Goal: Task Accomplishment & Management: Complete application form

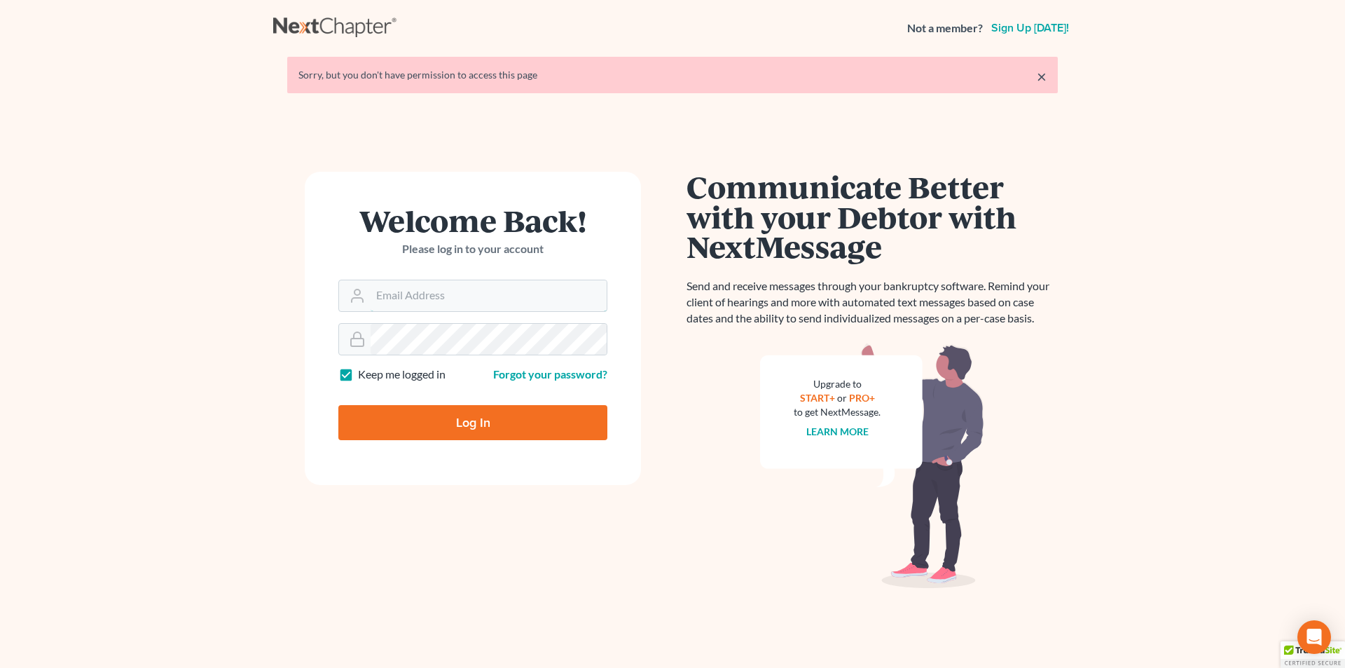
type input "[PERSON_NAME][EMAIL_ADDRESS][DOMAIN_NAME]"
click at [407, 422] on input "Log In" at bounding box center [472, 422] width 269 height 35
type input "Thinking..."
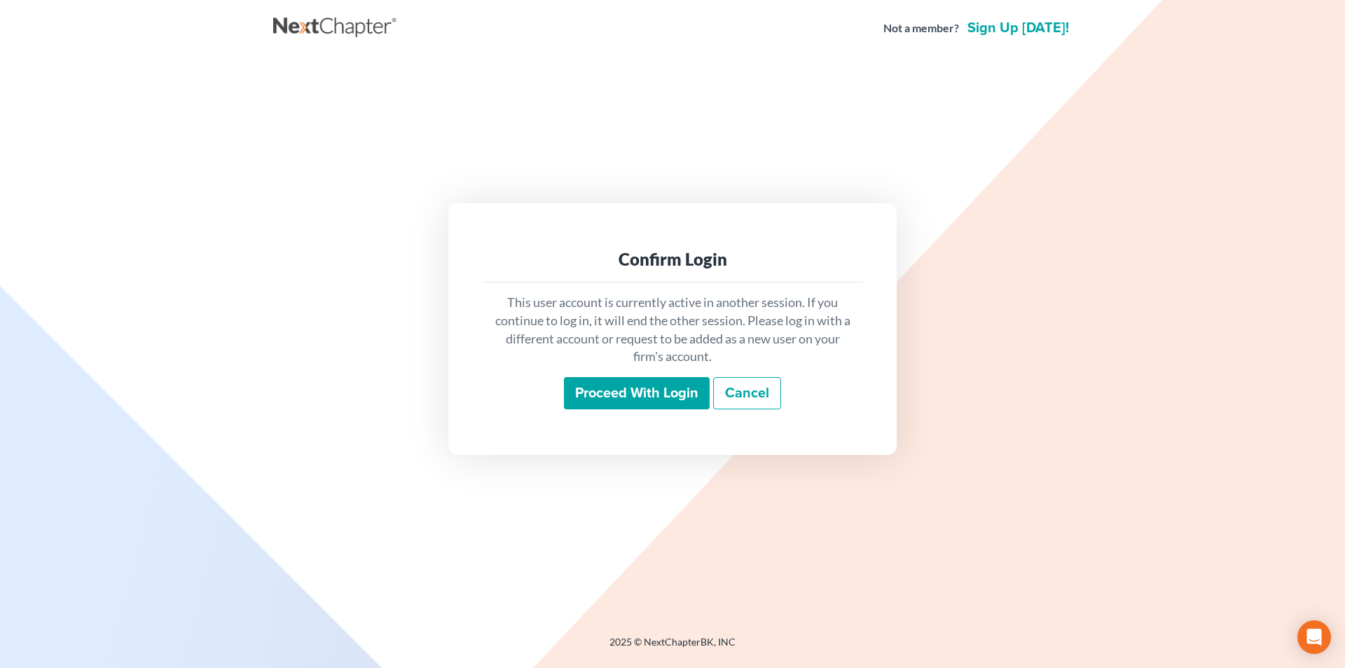
click at [623, 400] on input "Proceed with login" at bounding box center [637, 393] width 146 height 32
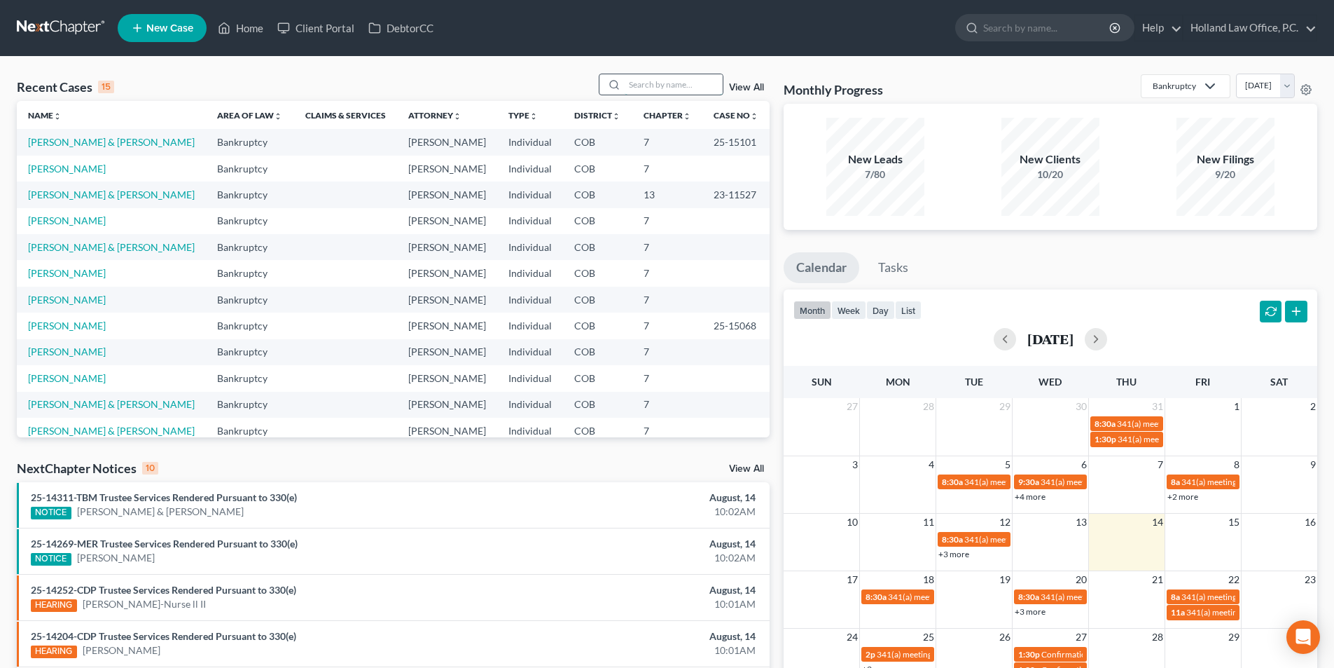
click at [672, 84] on input "search" at bounding box center [674, 84] width 98 height 20
type input "Nealey"
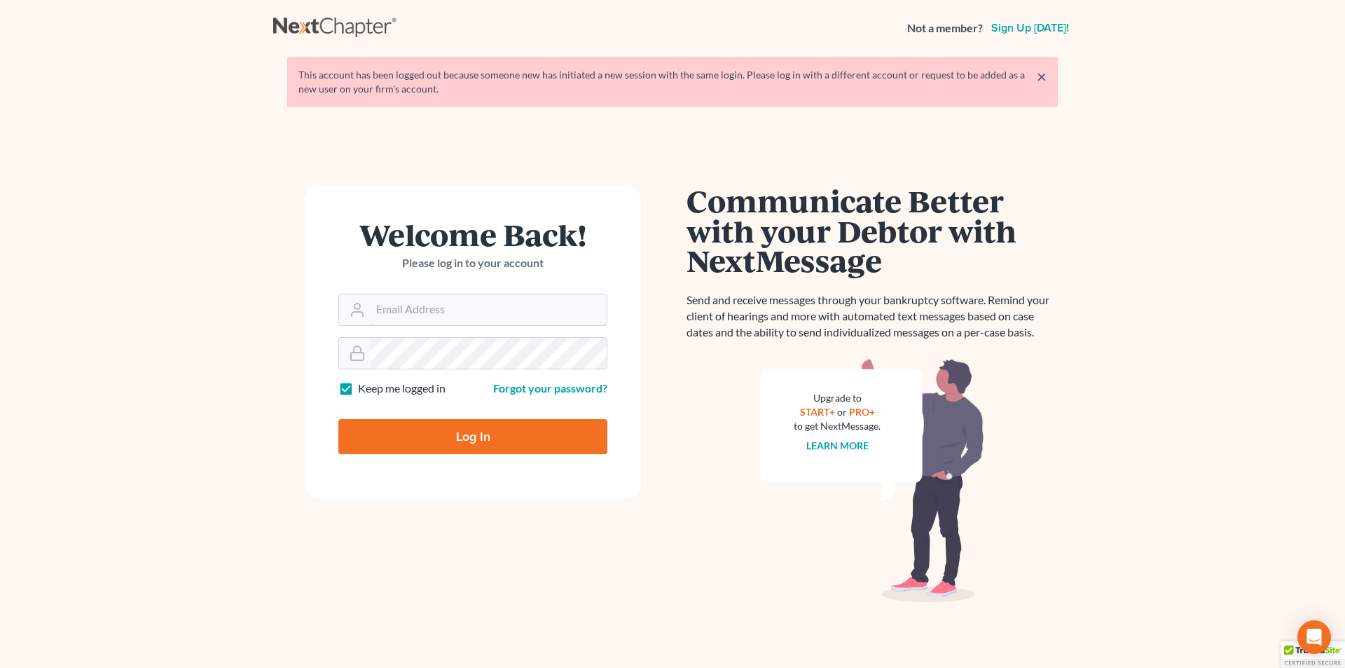
type input "[PERSON_NAME][EMAIL_ADDRESS][DOMAIN_NAME]"
click at [420, 427] on input "Log In" at bounding box center [472, 436] width 269 height 35
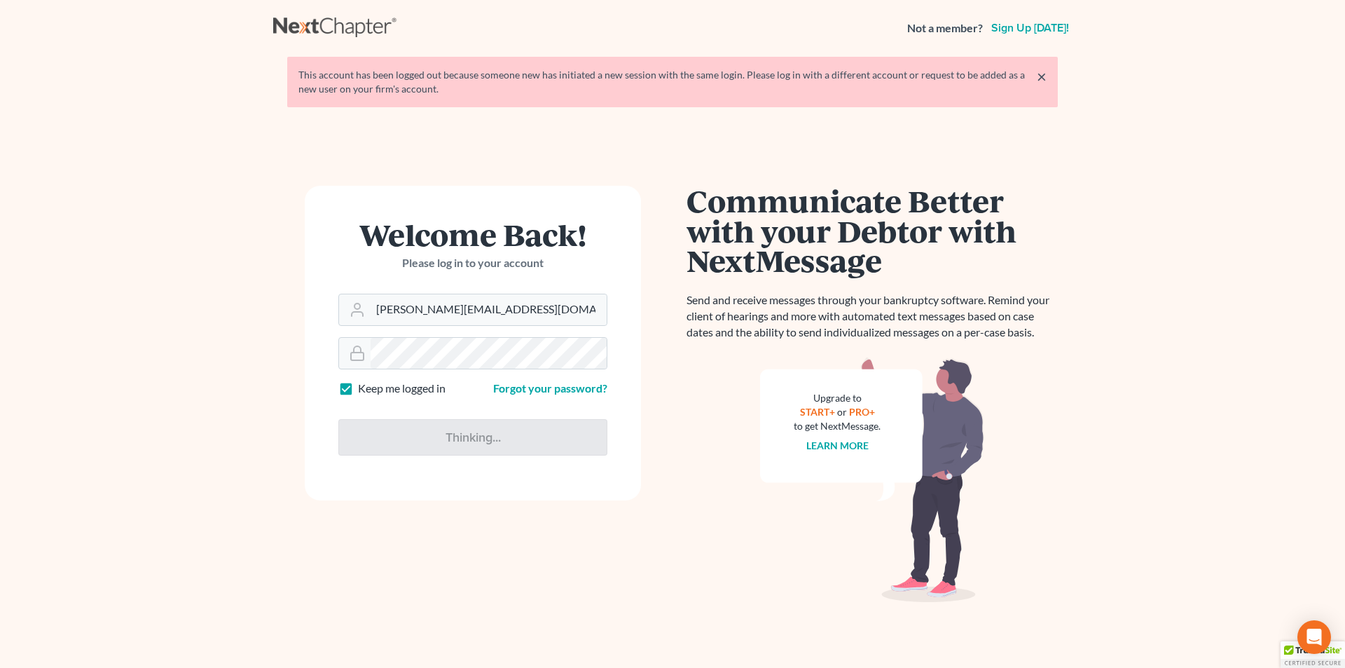
type input "Thinking..."
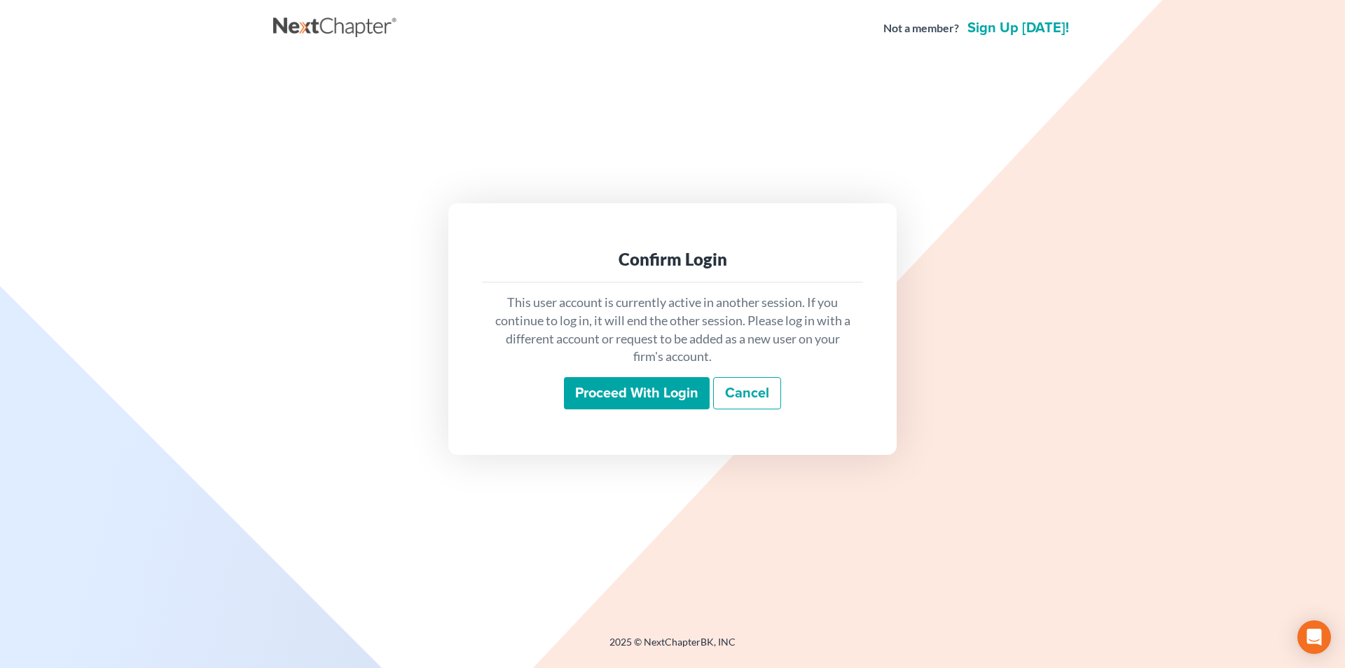
drag, startPoint x: 639, startPoint y: 389, endPoint x: 282, endPoint y: 406, distance: 357.6
click at [636, 389] on input "Proceed with login" at bounding box center [637, 393] width 146 height 32
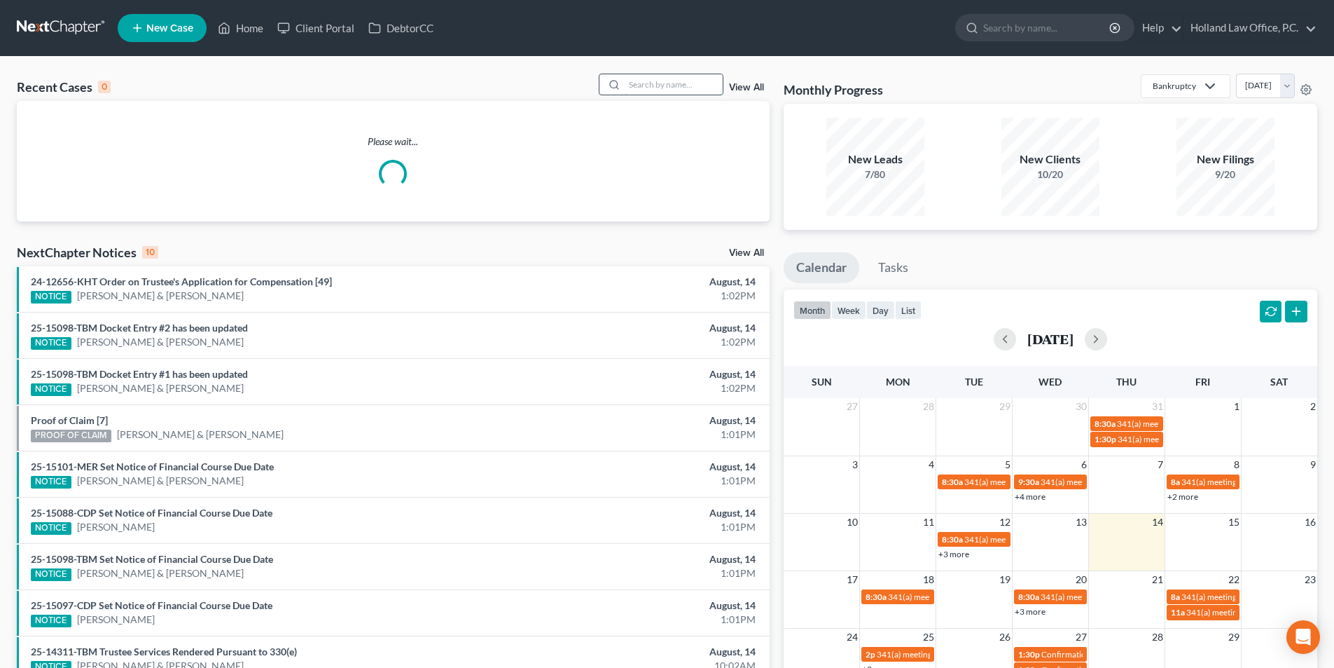
click at [677, 88] on input "search" at bounding box center [674, 84] width 98 height 20
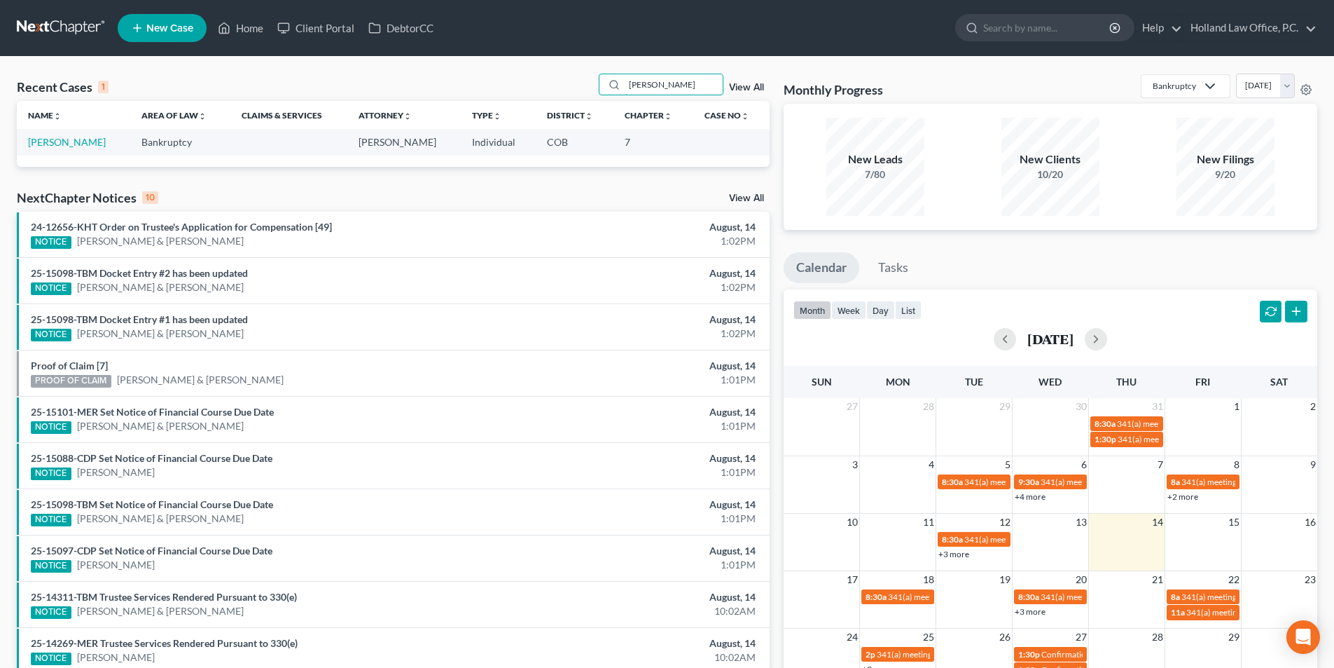
type input "Nealey"
click at [86, 143] on td "Nealey, John" at bounding box center [73, 142] width 113 height 26
click at [78, 141] on link "Nealey, John" at bounding box center [67, 142] width 78 height 12
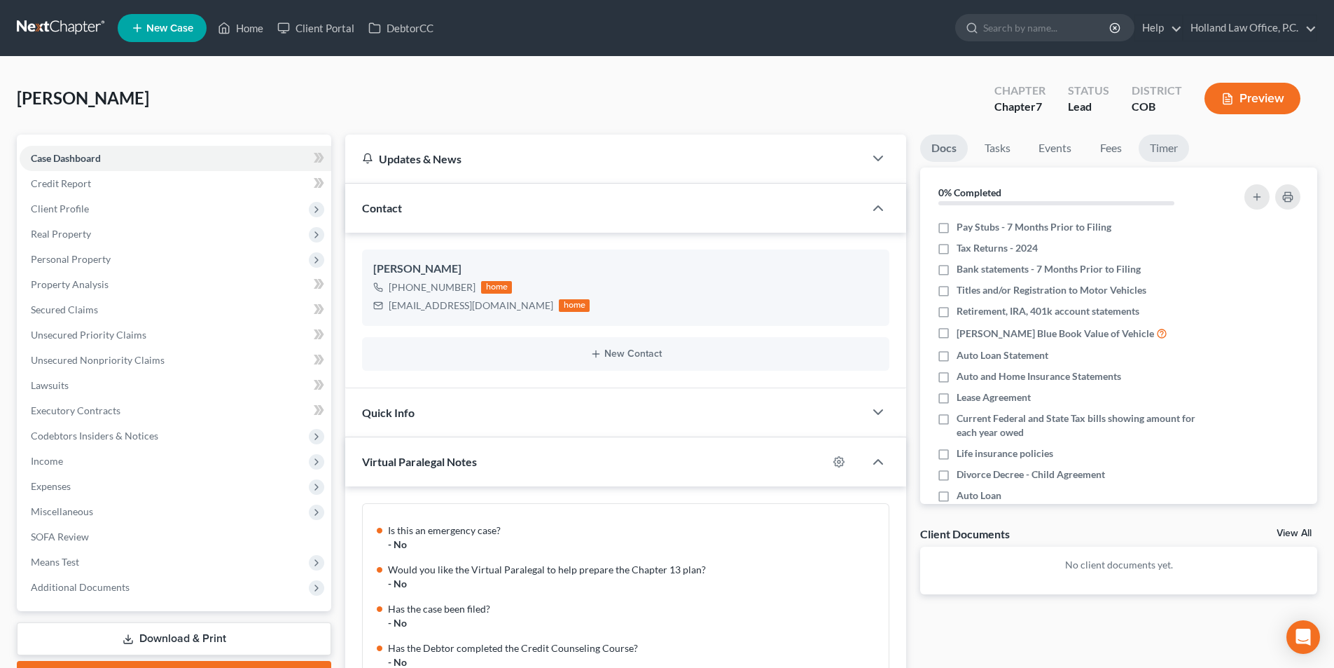
click at [1163, 145] on link "Timer" at bounding box center [1164, 147] width 50 height 27
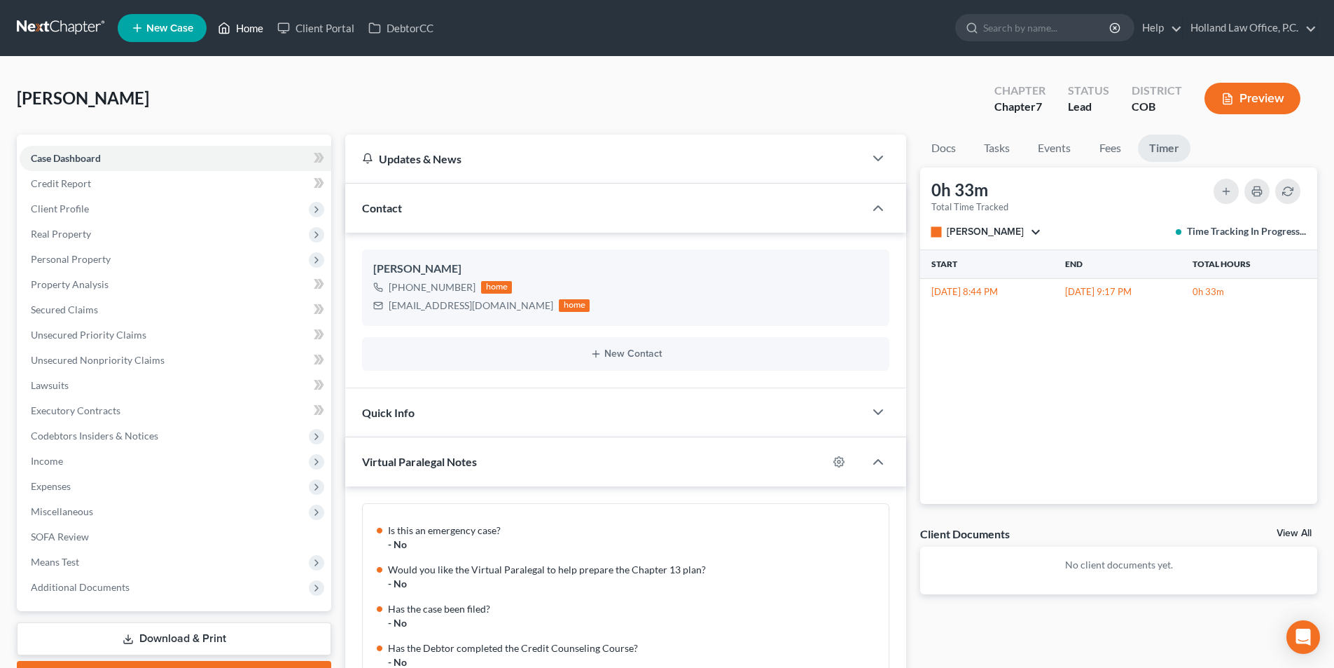
click at [249, 29] on link "Home" at bounding box center [241, 27] width 60 height 25
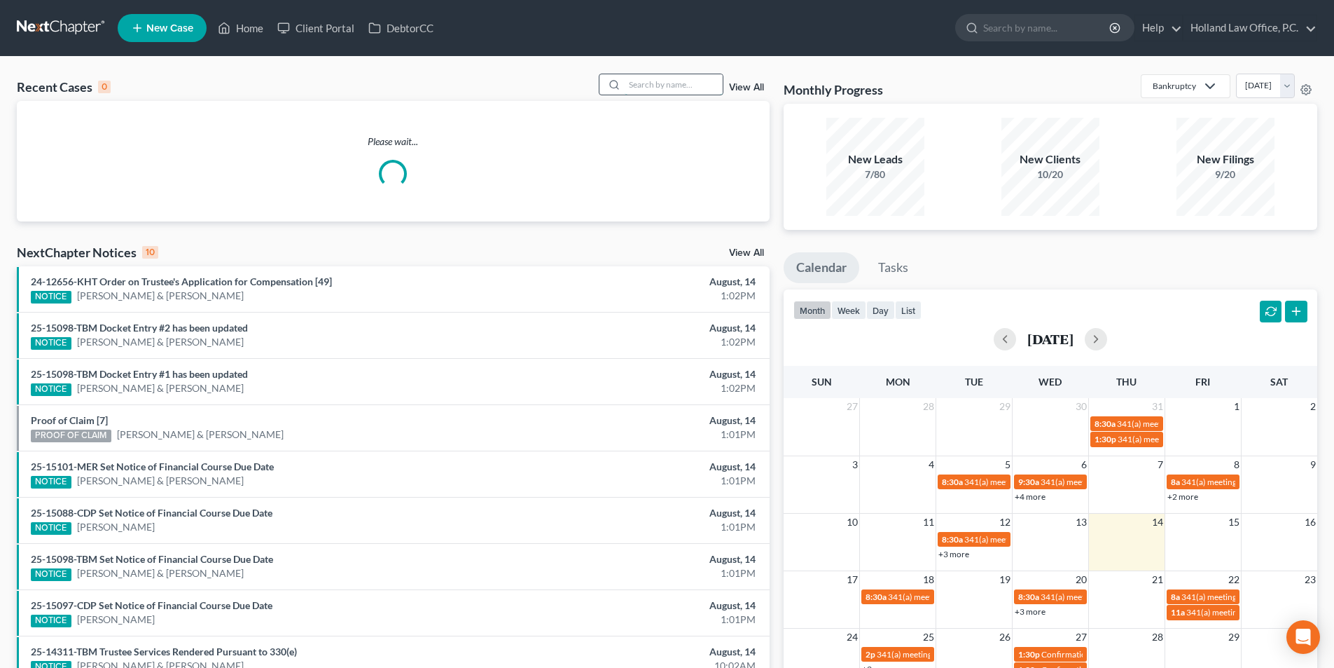
click at [693, 87] on input "search" at bounding box center [674, 84] width 98 height 20
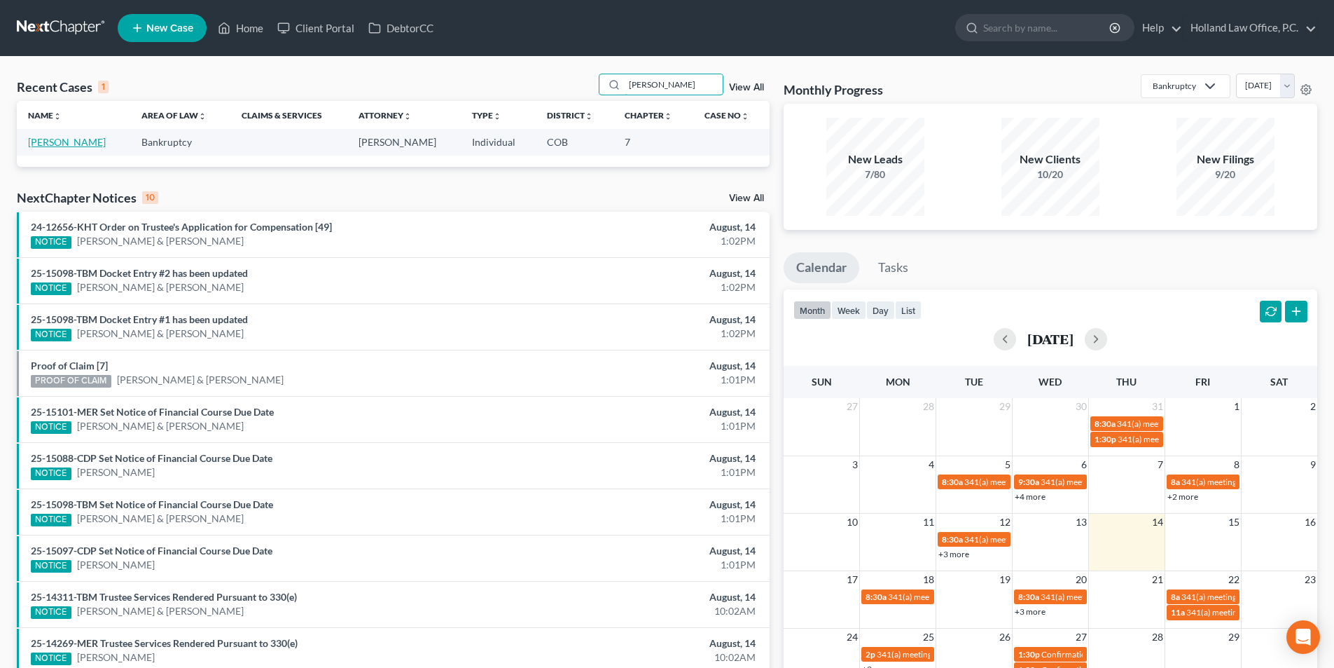
type input "Nealey"
drag, startPoint x: 57, startPoint y: 143, endPoint x: 74, endPoint y: 149, distance: 18.0
click at [58, 144] on link "Nealey, John" at bounding box center [67, 142] width 78 height 12
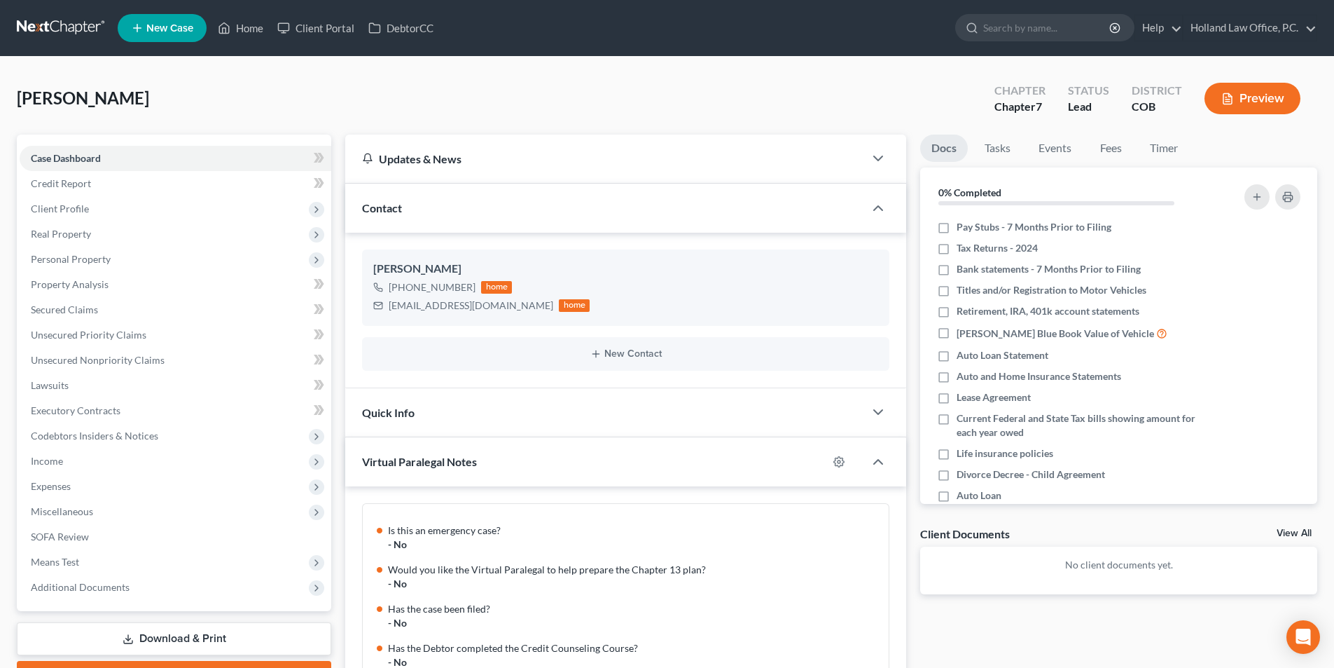
scroll to position [1133, 0]
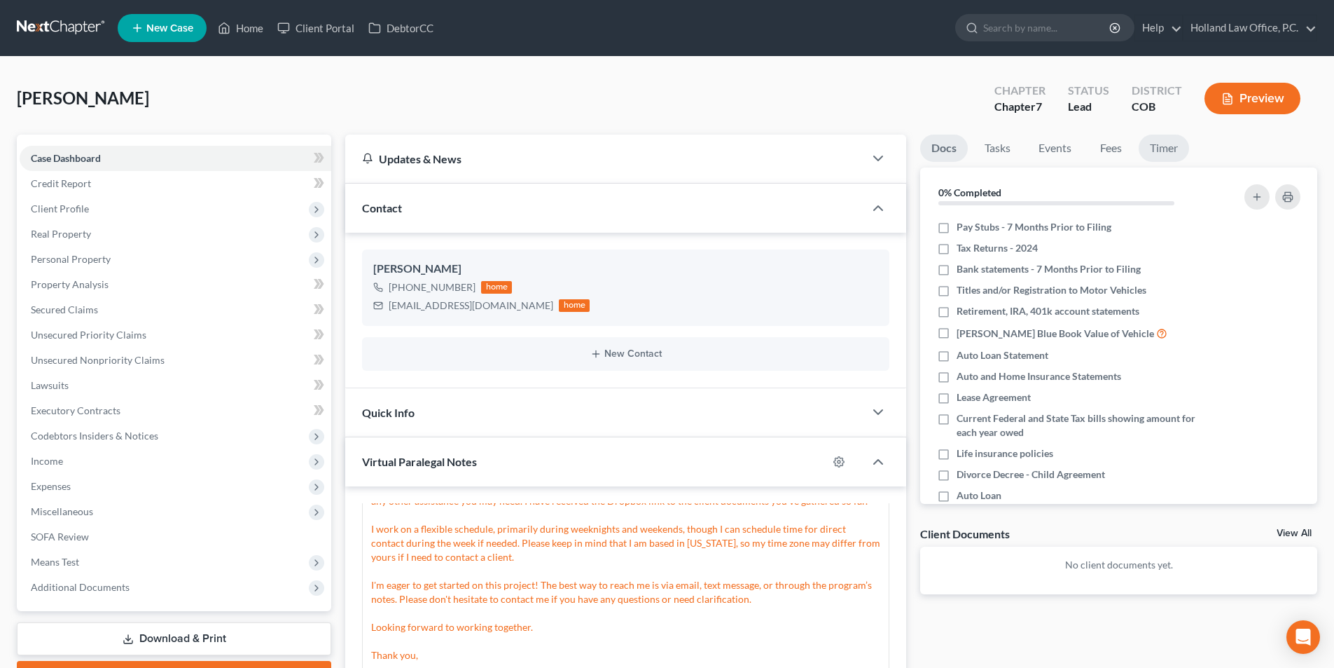
click at [1162, 153] on link "Timer" at bounding box center [1164, 147] width 50 height 27
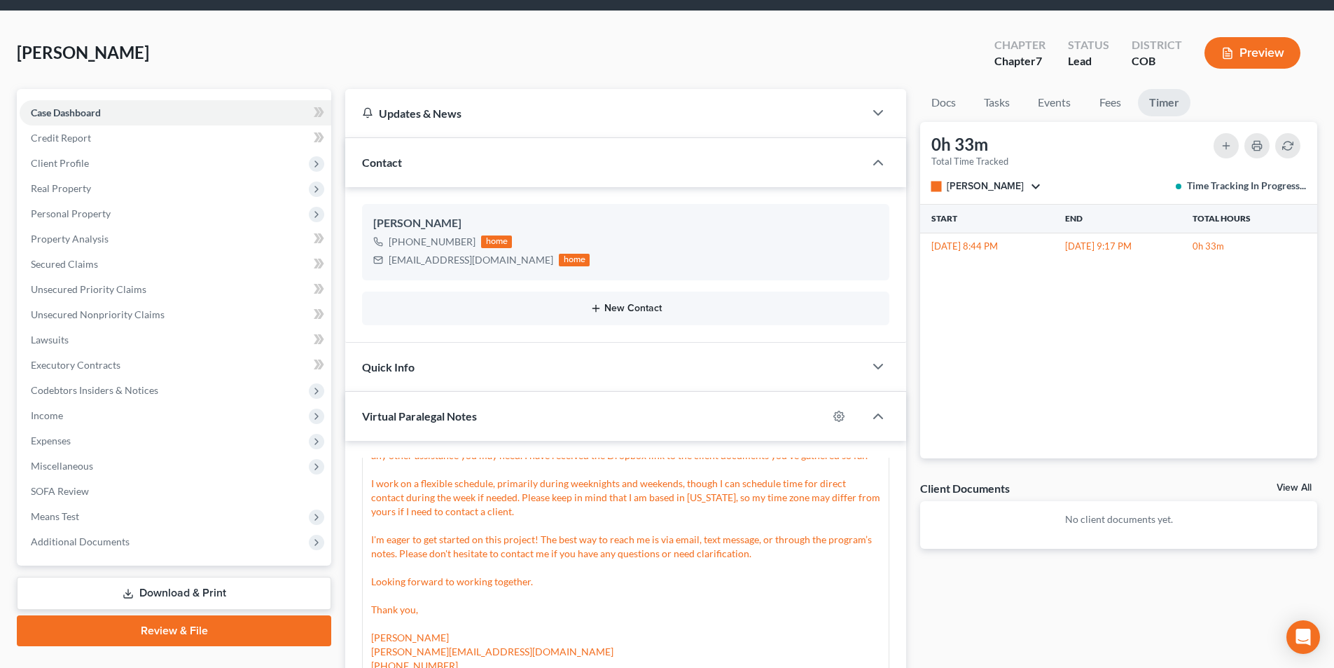
scroll to position [70, 0]
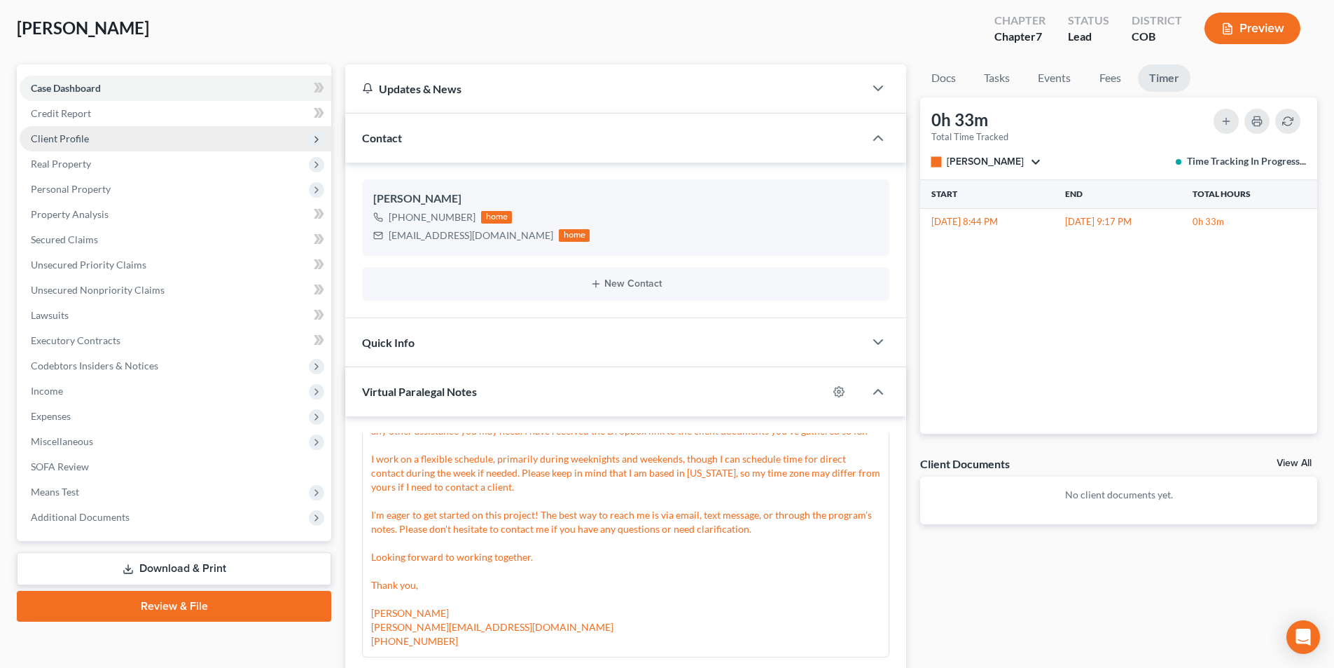
click at [76, 139] on span "Client Profile" at bounding box center [60, 138] width 58 height 12
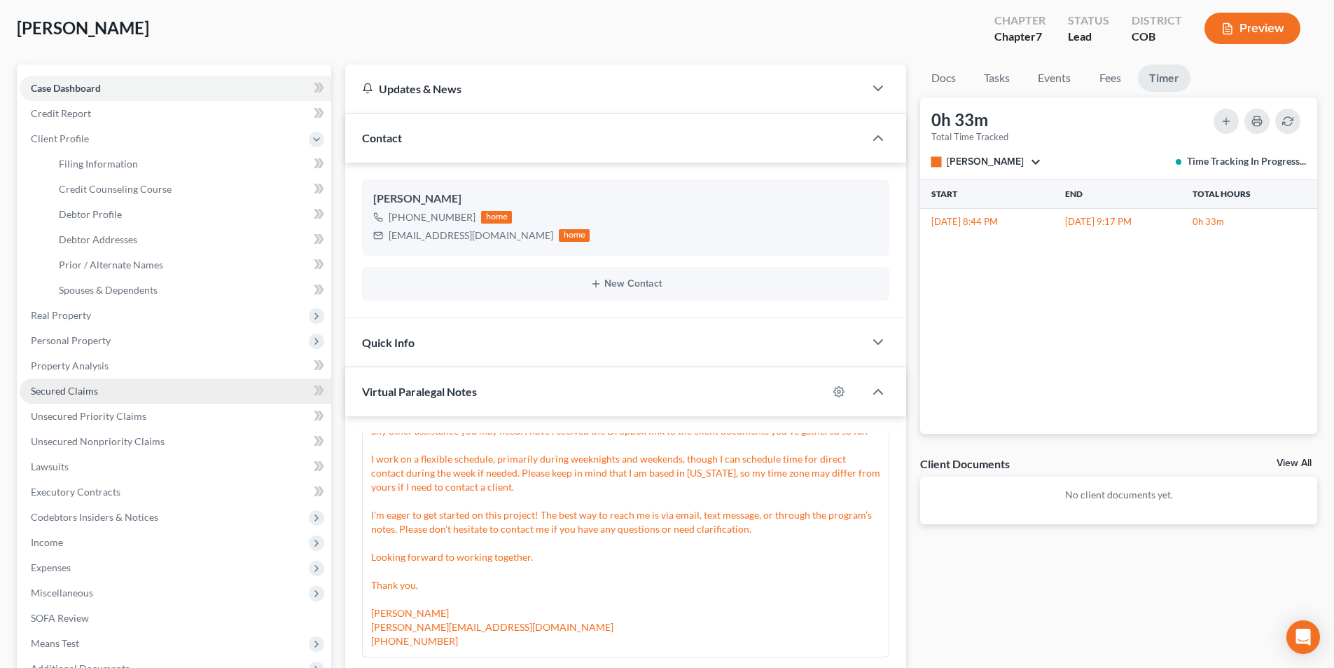
click at [74, 389] on span "Secured Claims" at bounding box center [64, 391] width 67 height 12
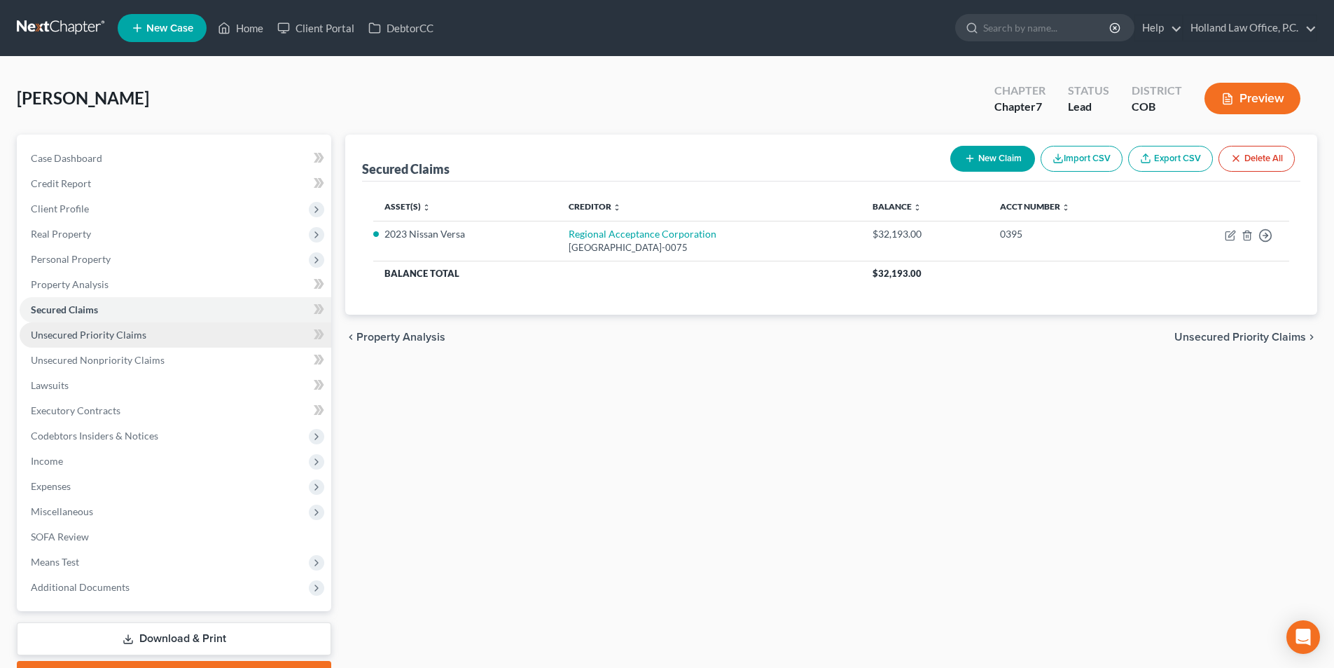
click at [61, 342] on link "Unsecured Priority Claims" at bounding box center [176, 334] width 312 height 25
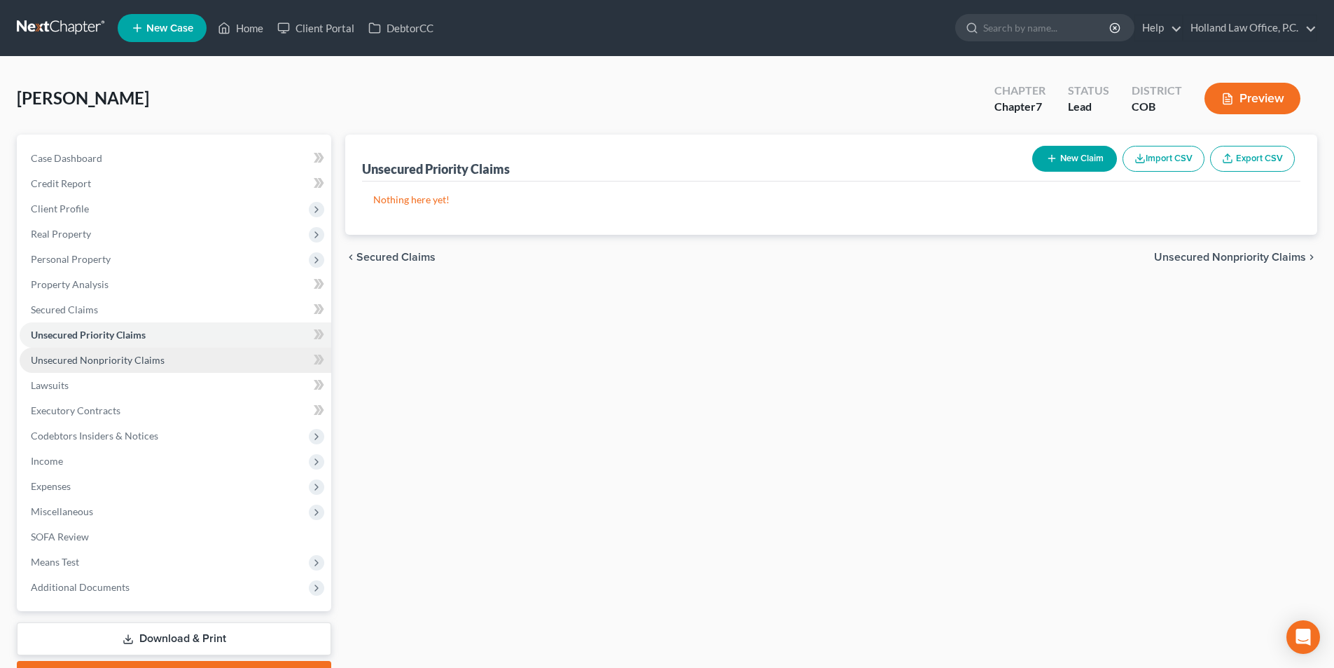
click at [68, 364] on span "Unsecured Nonpriority Claims" at bounding box center [98, 360] width 134 height 12
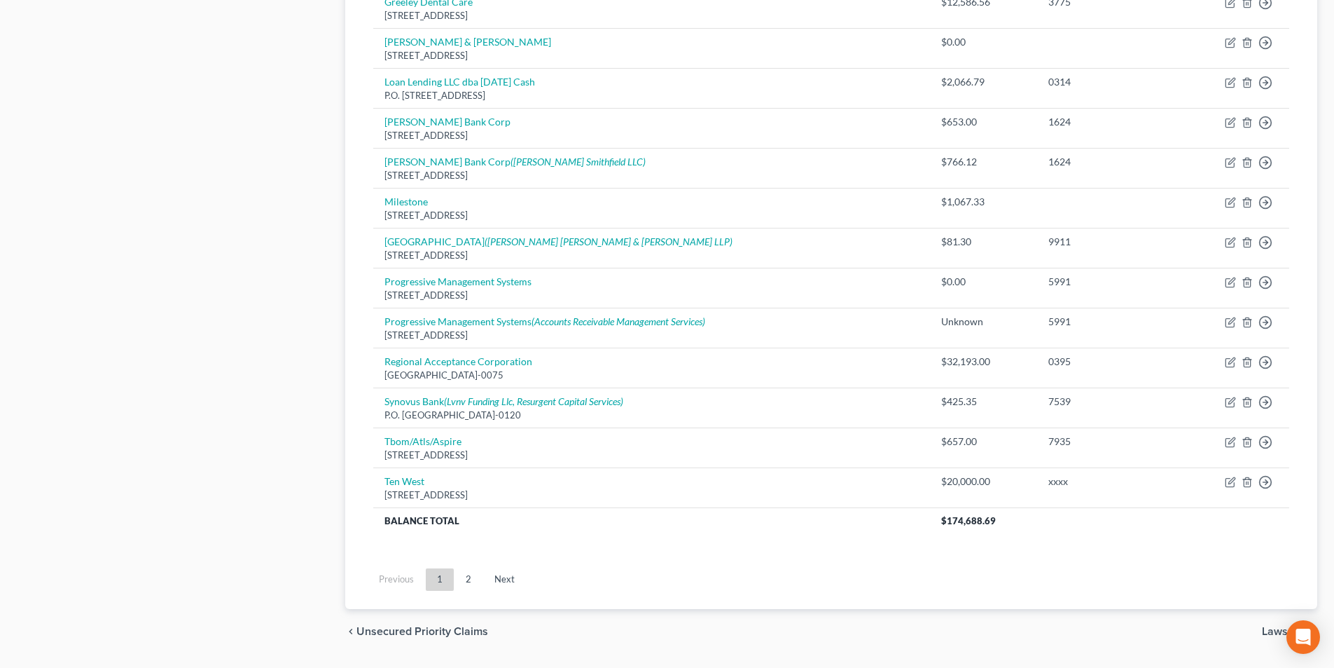
scroll to position [950, 0]
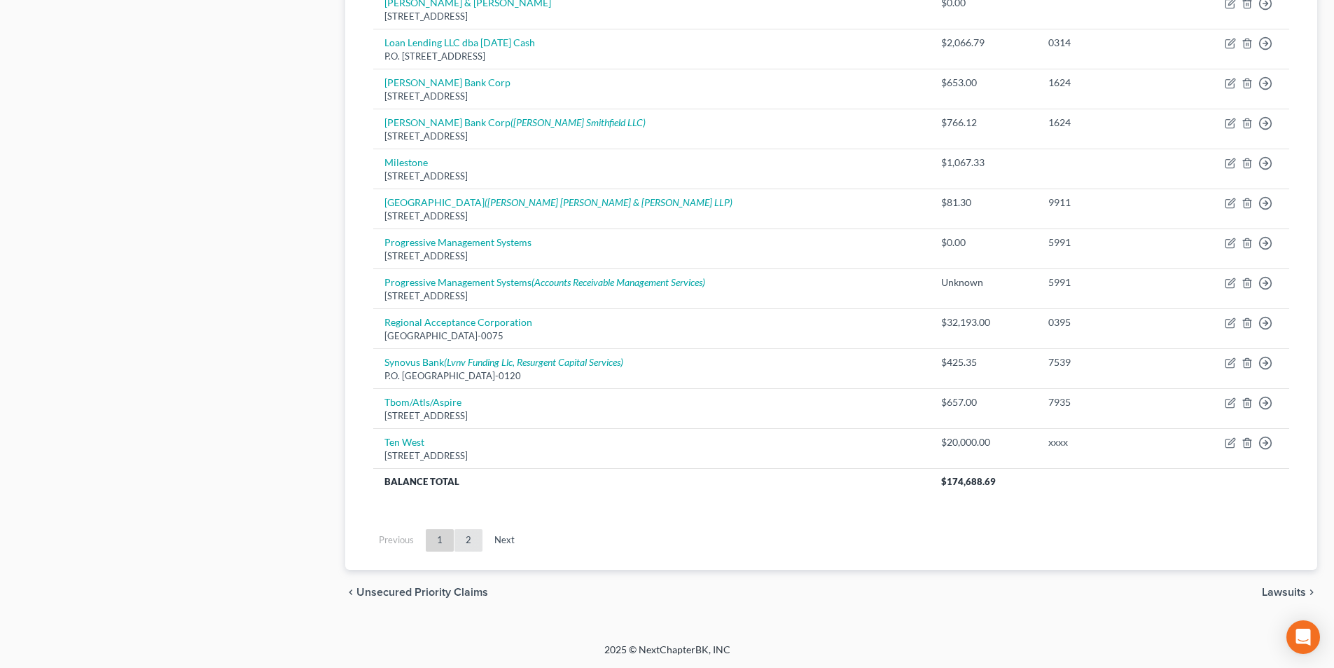
click at [462, 544] on link "2" at bounding box center [469, 540] width 28 height 22
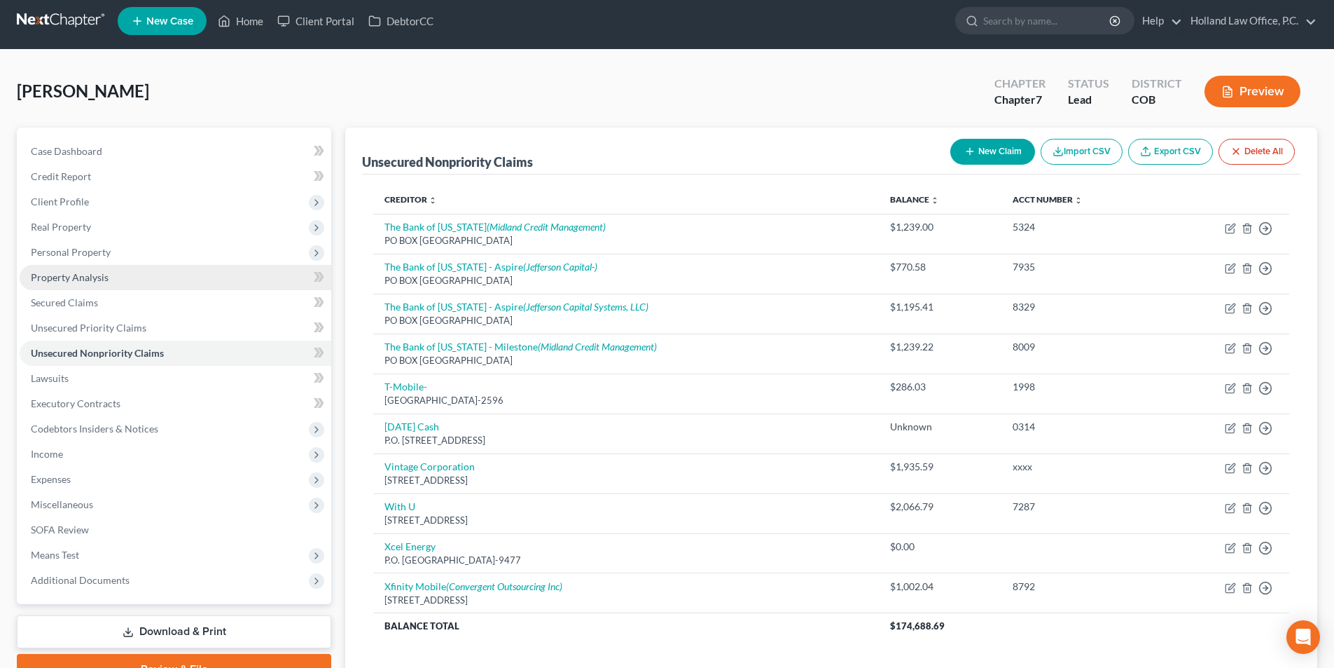
scroll to position [0, 0]
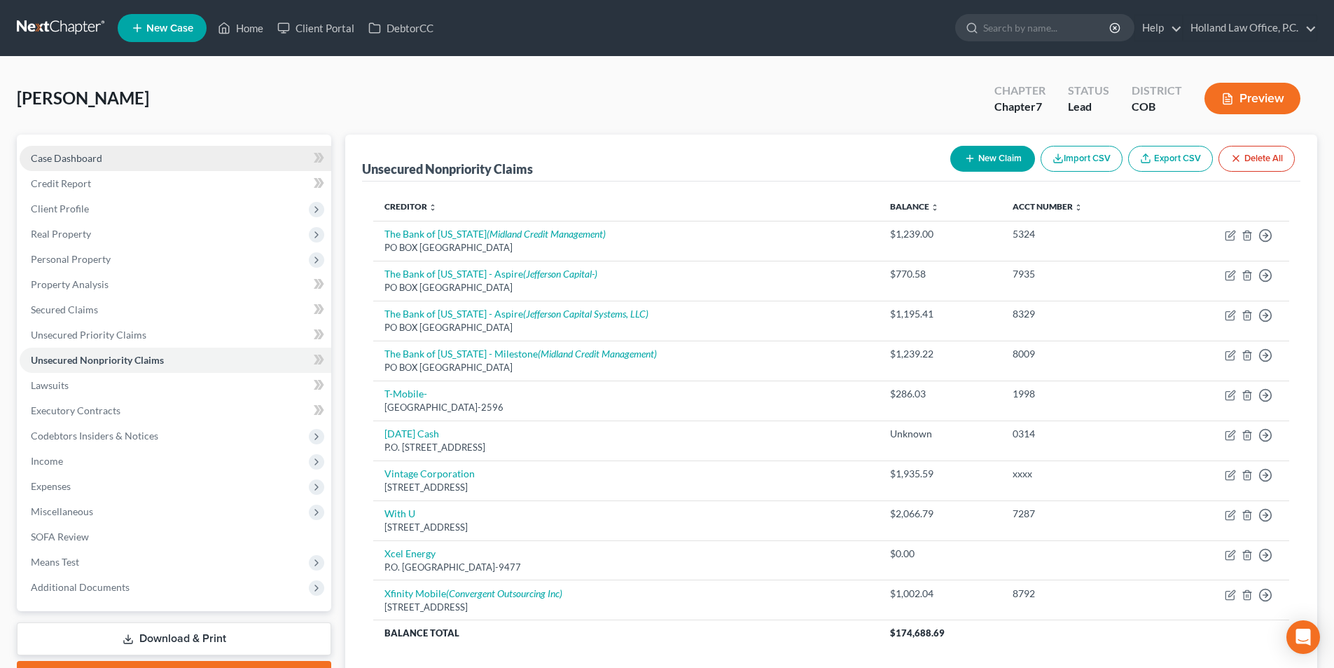
click at [62, 163] on span "Case Dashboard" at bounding box center [66, 158] width 71 height 12
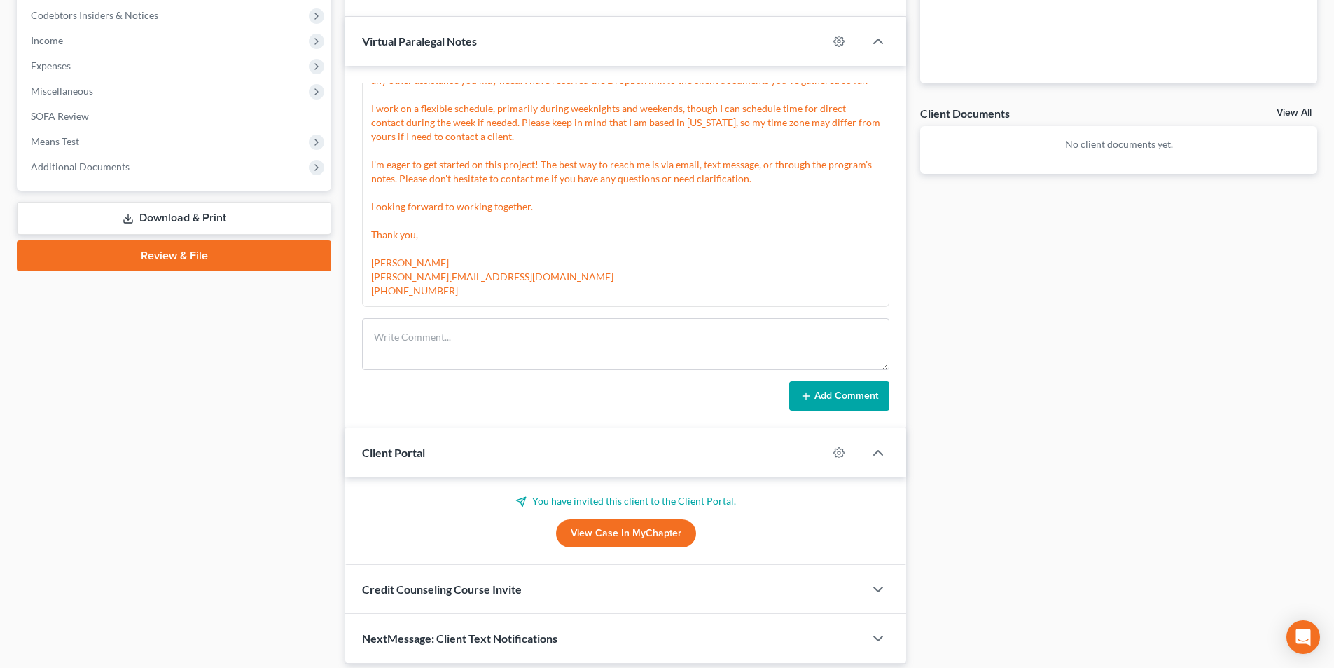
scroll to position [210, 0]
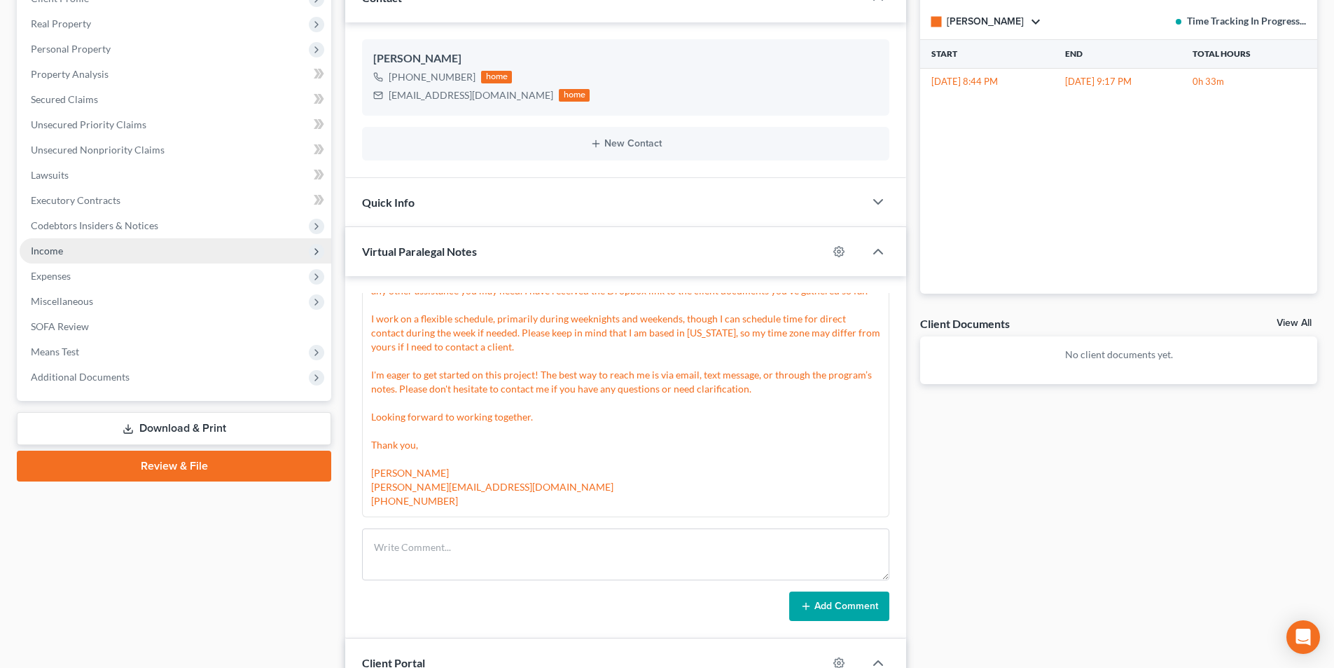
click at [69, 254] on span "Income" at bounding box center [176, 250] width 312 height 25
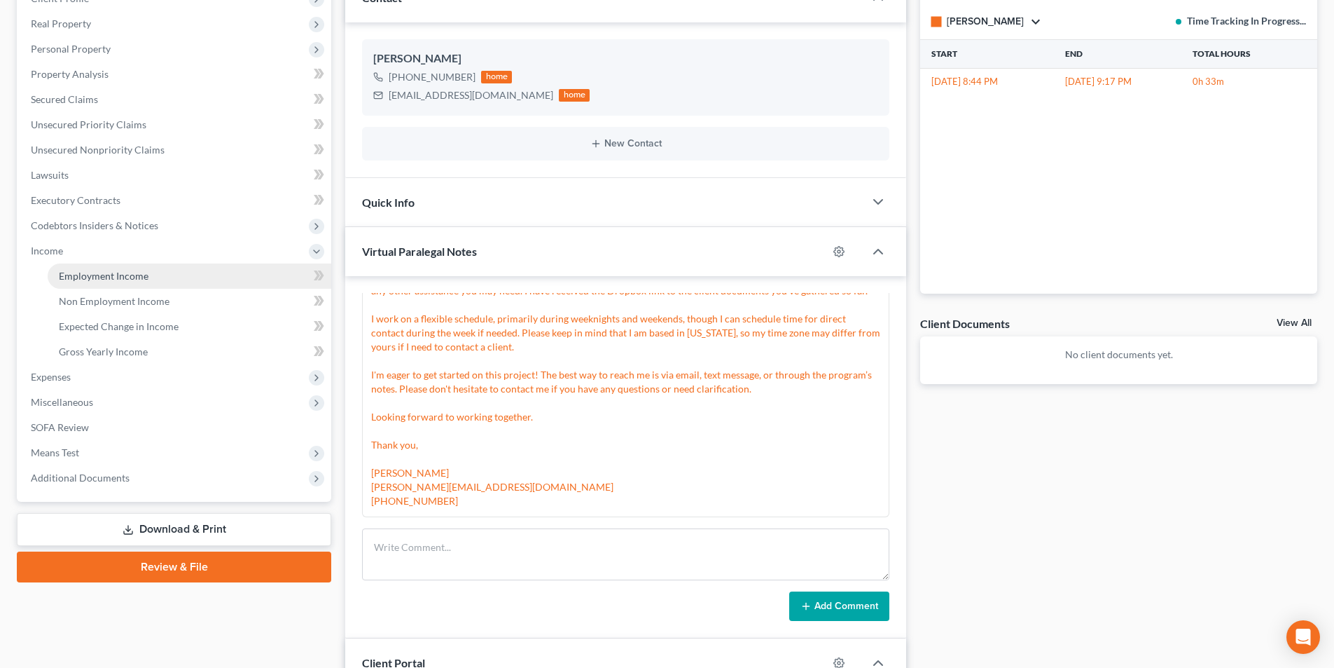
click at [132, 286] on link "Employment Income" at bounding box center [190, 275] width 284 height 25
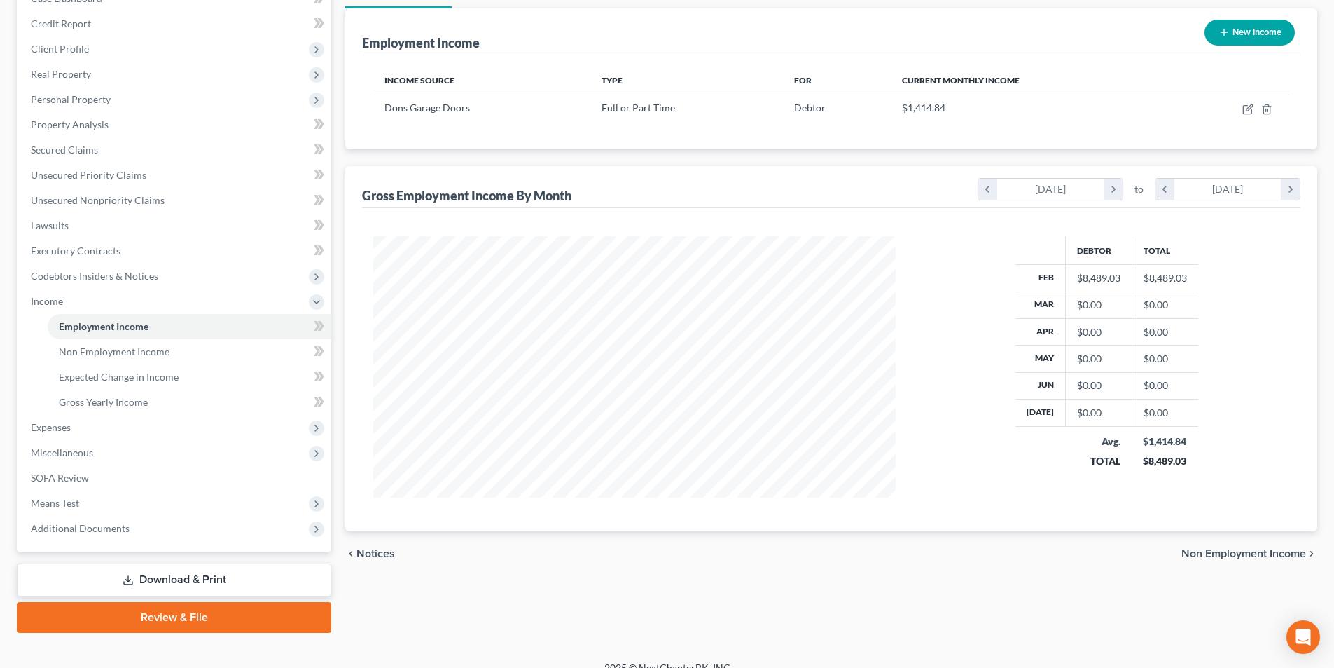
scroll to position [178, 0]
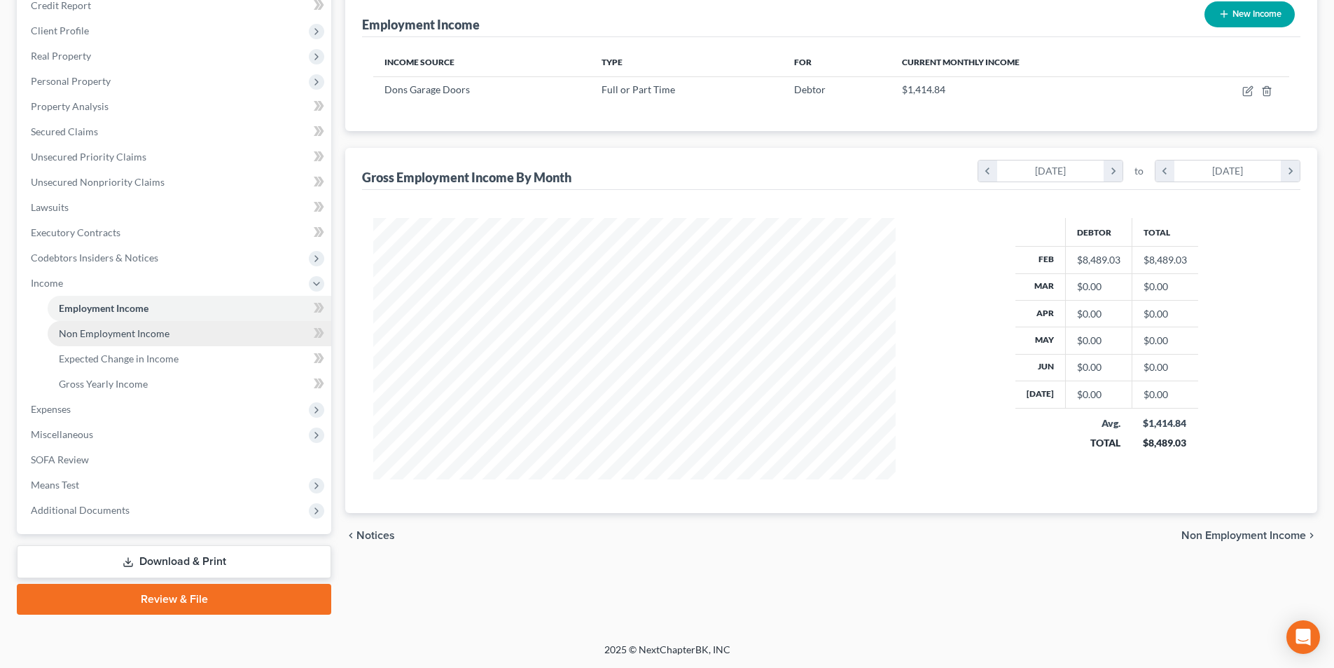
click at [152, 333] on span "Non Employment Income" at bounding box center [114, 333] width 111 height 12
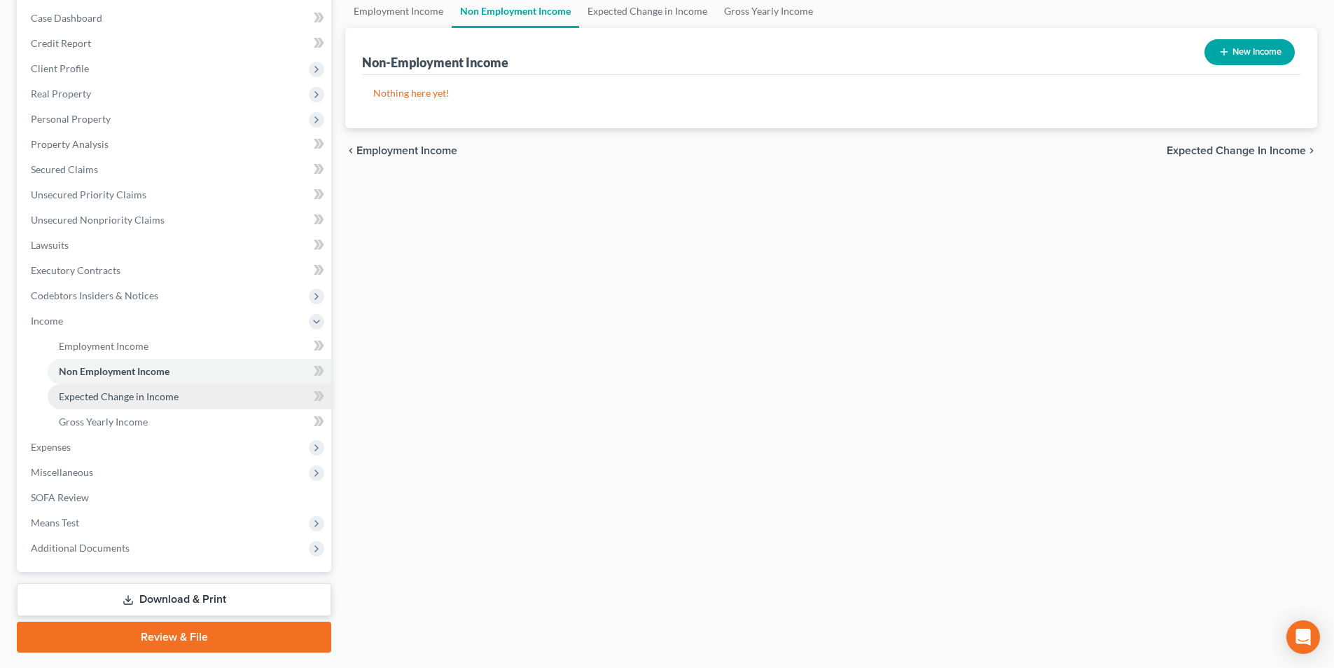
click at [156, 393] on span "Expected Change in Income" at bounding box center [119, 396] width 120 height 12
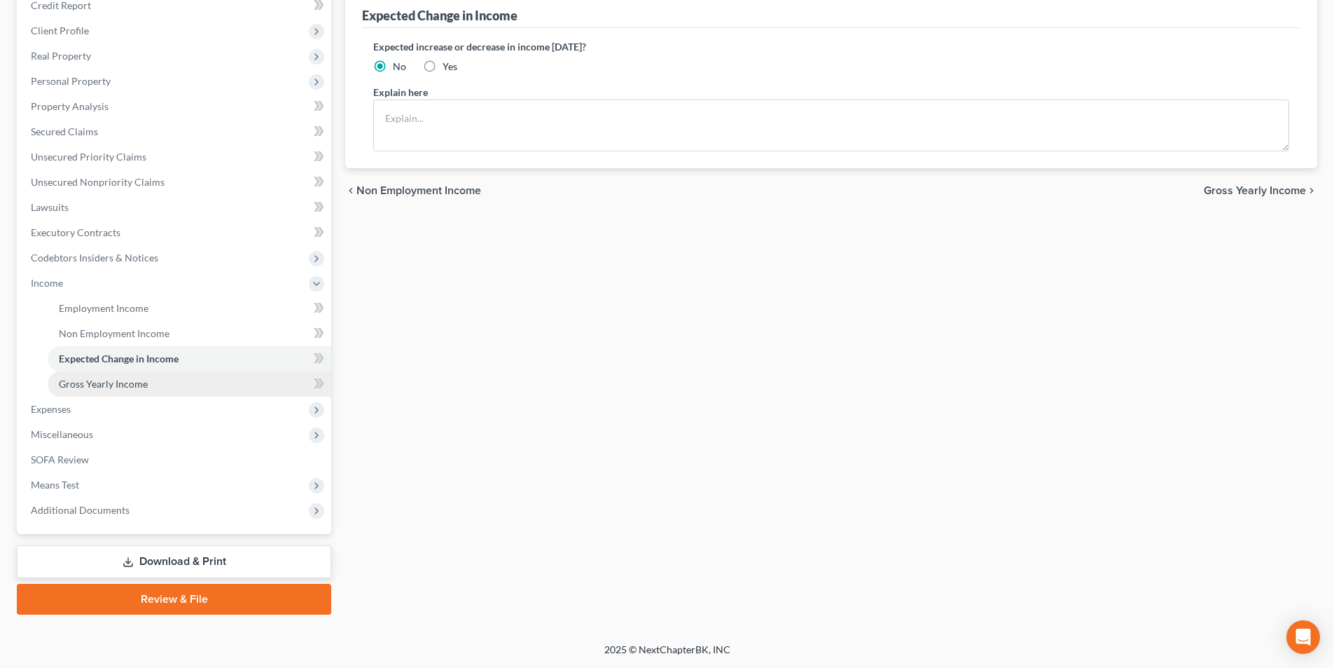
click at [136, 386] on span "Gross Yearly Income" at bounding box center [103, 384] width 89 height 12
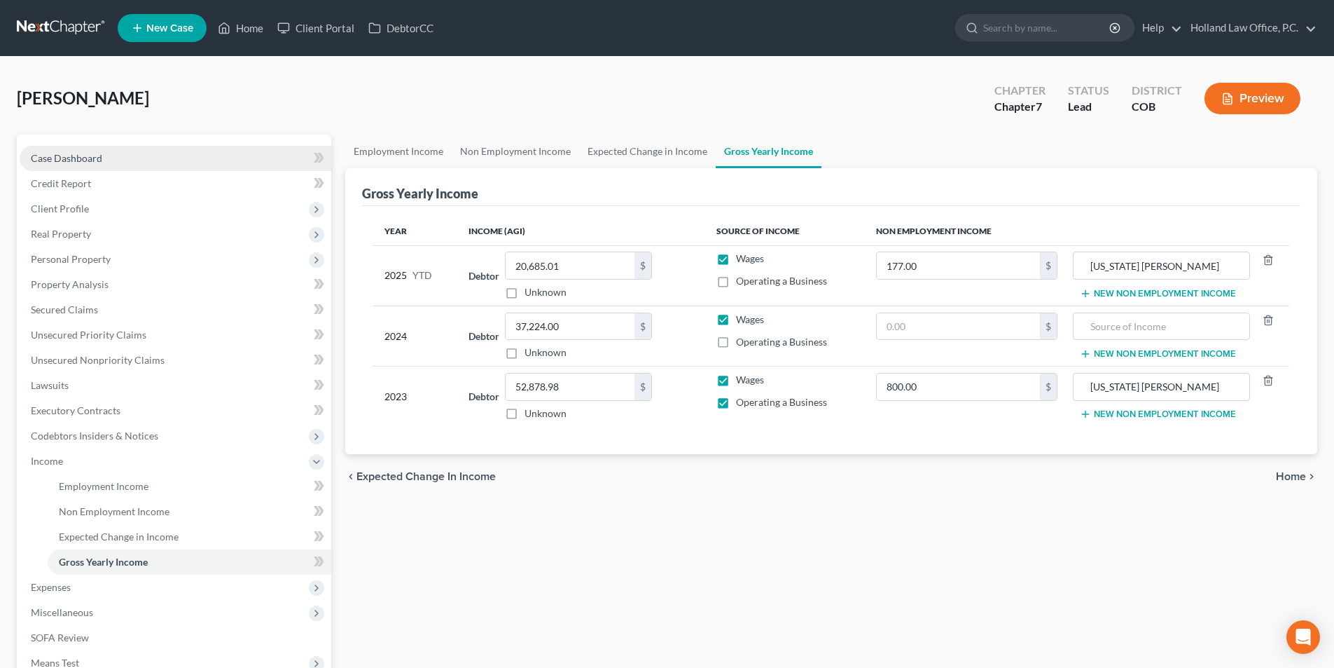
click at [119, 164] on link "Case Dashboard" at bounding box center [176, 158] width 312 height 25
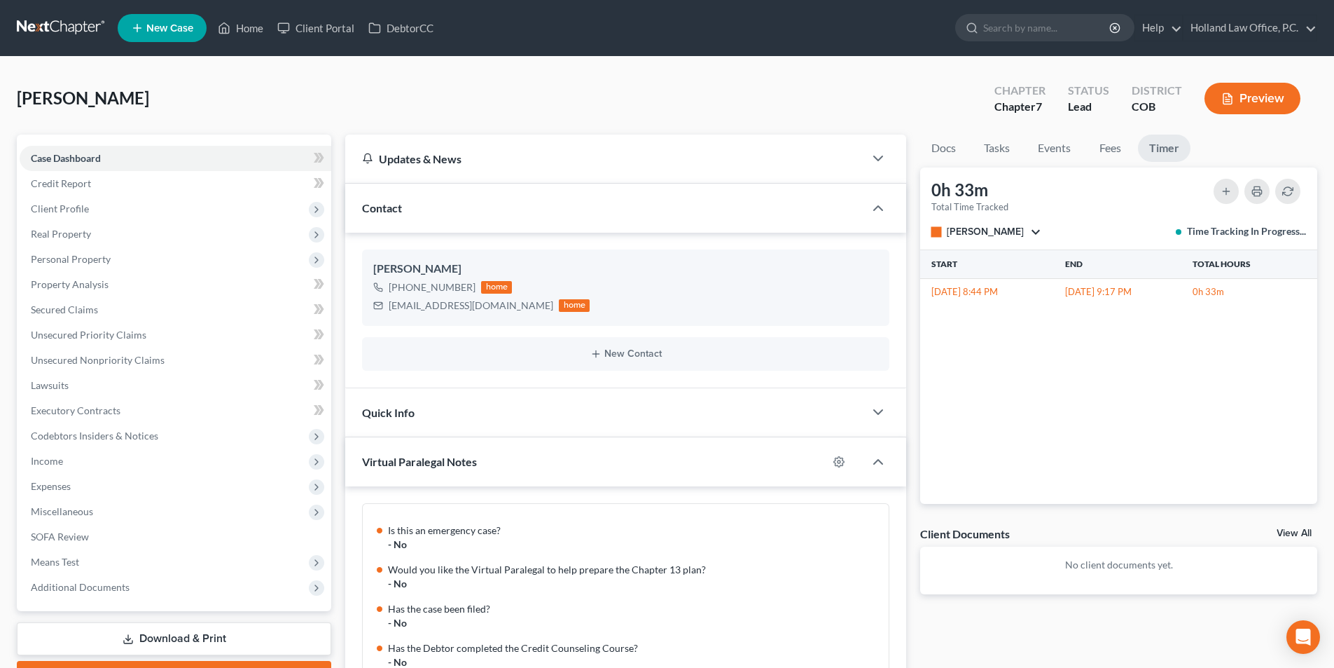
scroll to position [1133, 0]
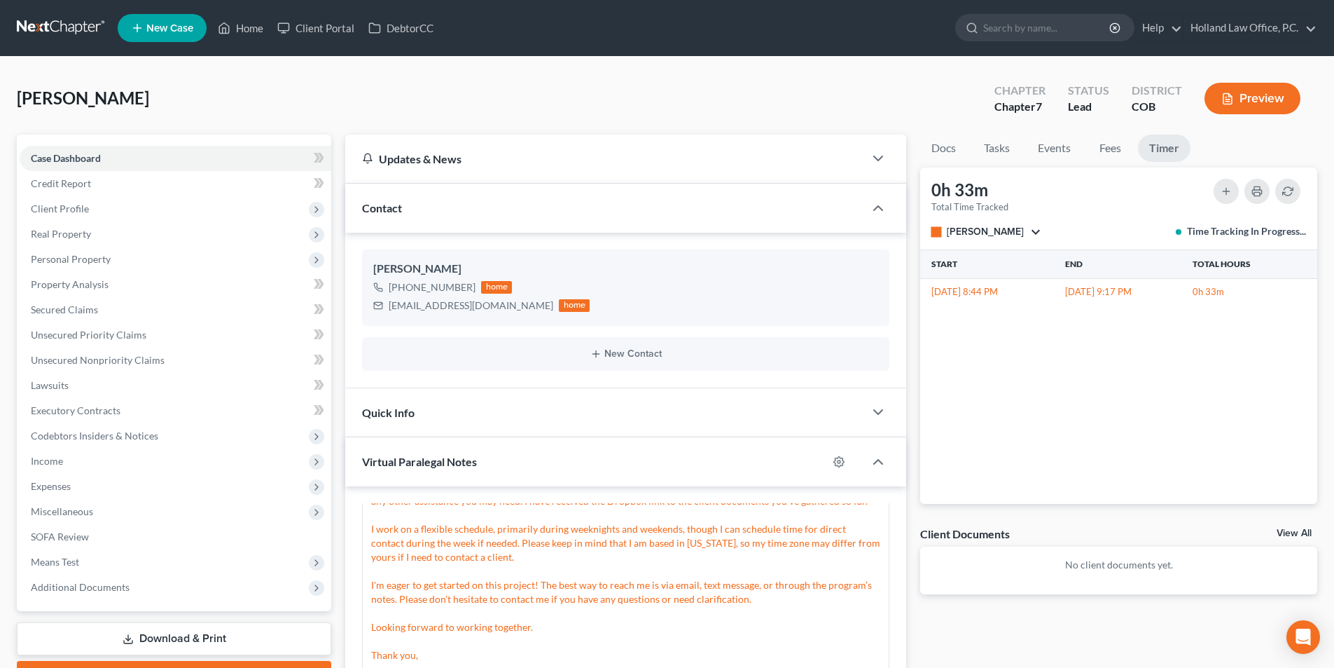
click at [1165, 149] on link "Timer" at bounding box center [1164, 147] width 53 height 27
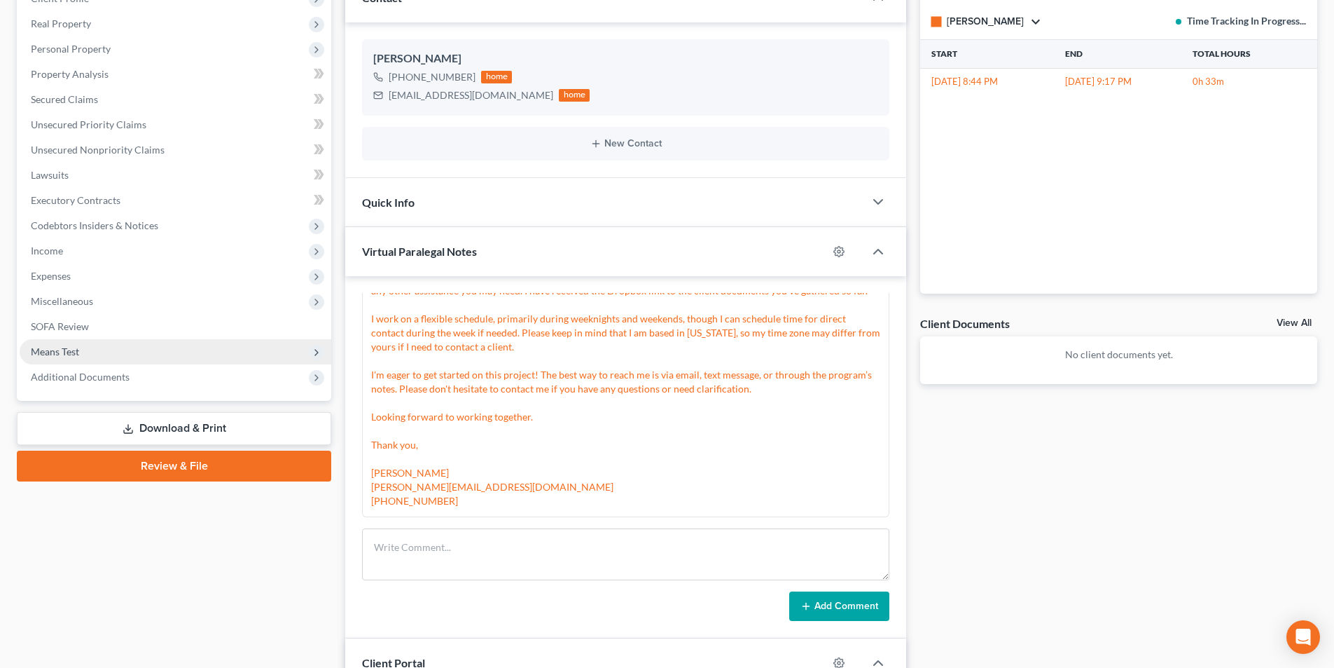
scroll to position [0, 0]
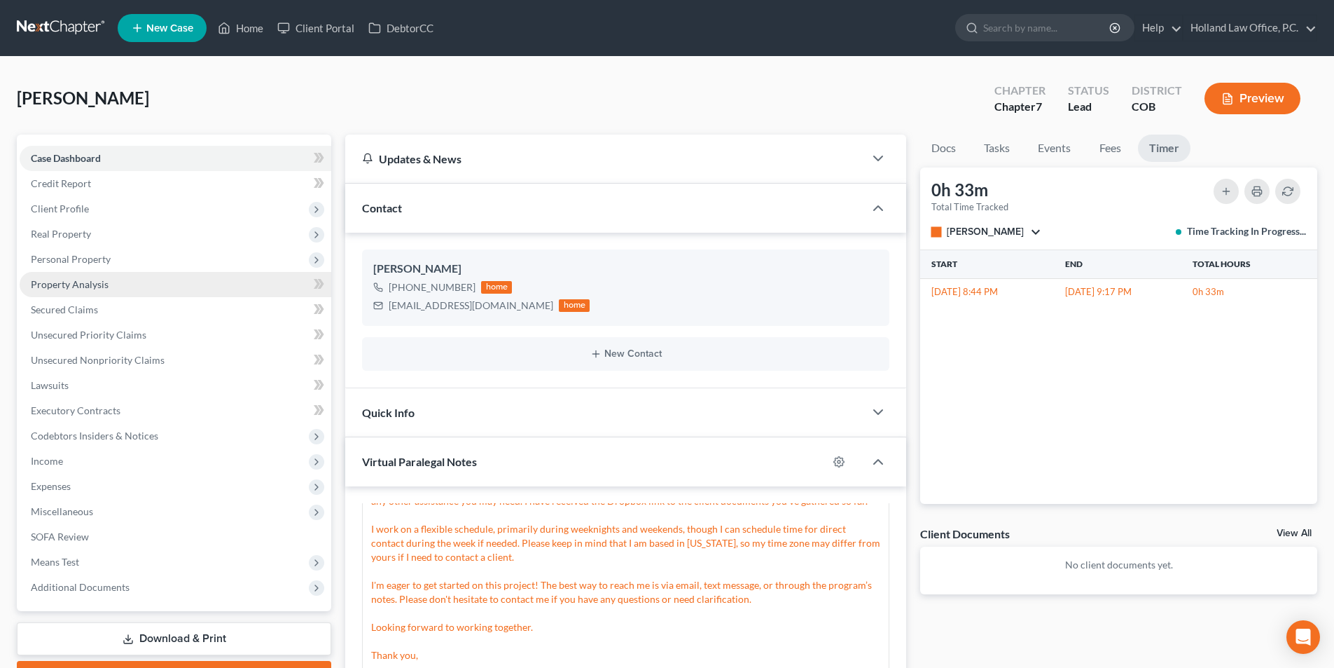
click at [84, 258] on span "Personal Property" at bounding box center [71, 259] width 80 height 12
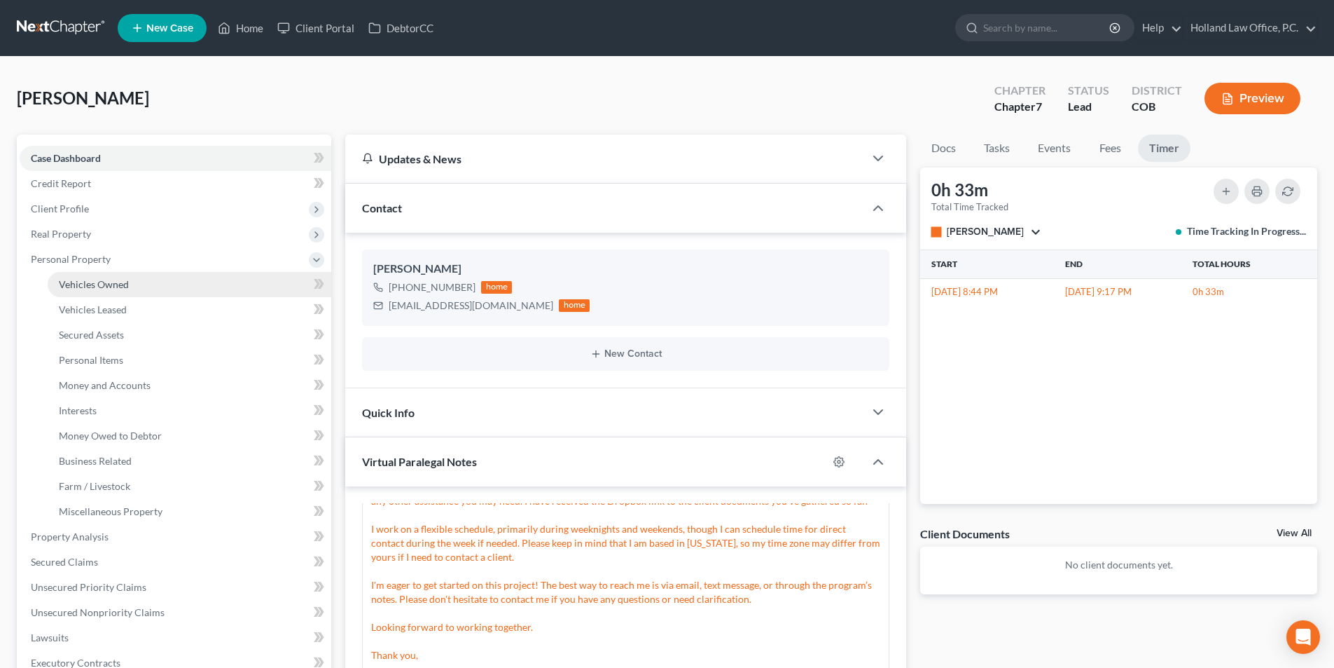
click at [99, 291] on link "Vehicles Owned" at bounding box center [190, 284] width 284 height 25
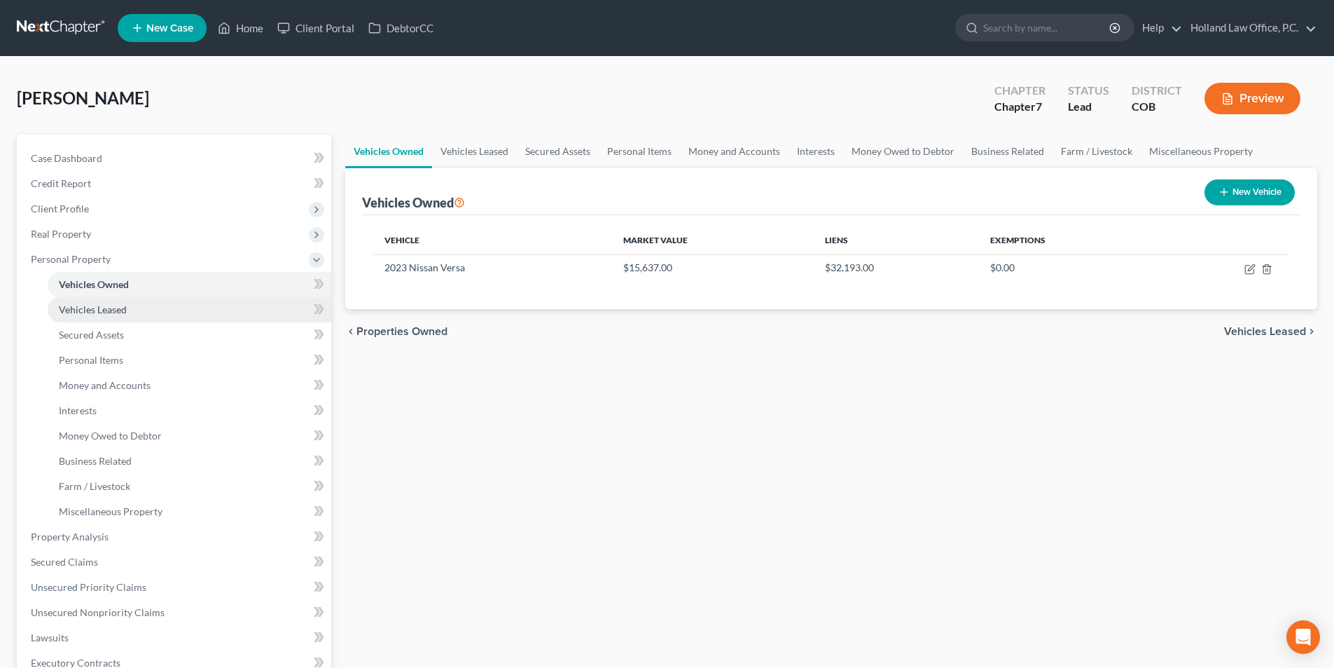
click at [102, 310] on span "Vehicles Leased" at bounding box center [93, 309] width 68 height 12
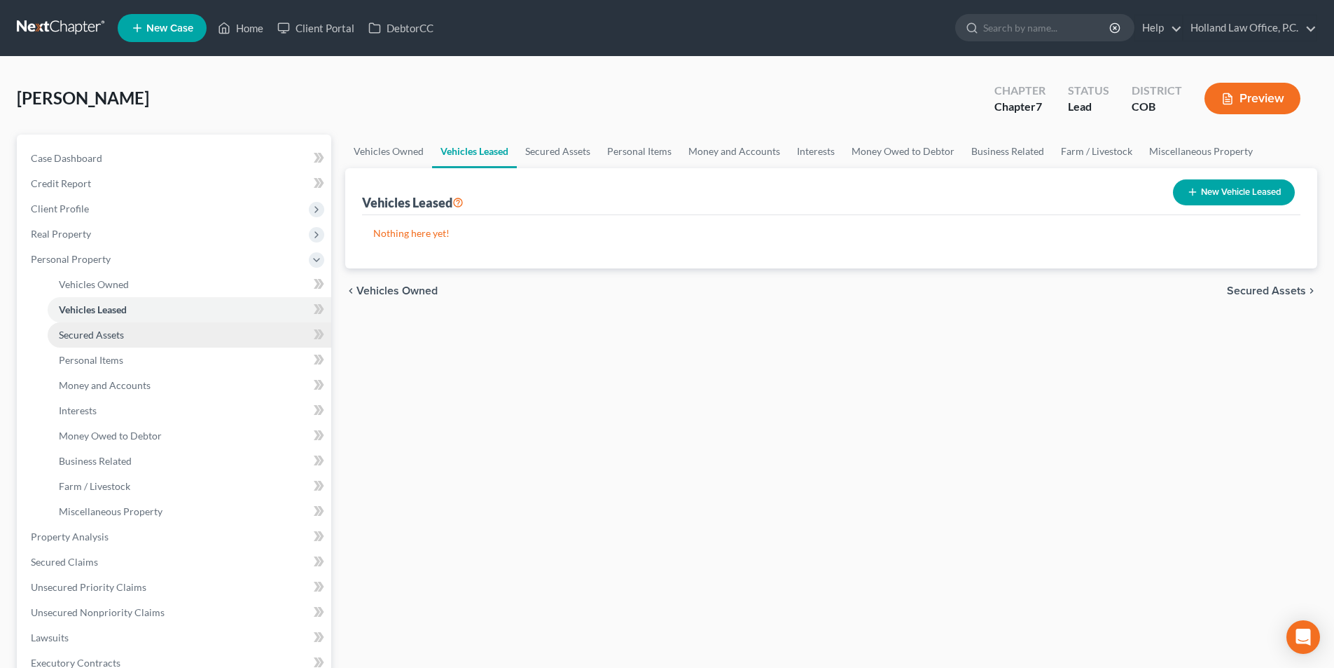
click at [103, 336] on span "Secured Assets" at bounding box center [91, 335] width 65 height 12
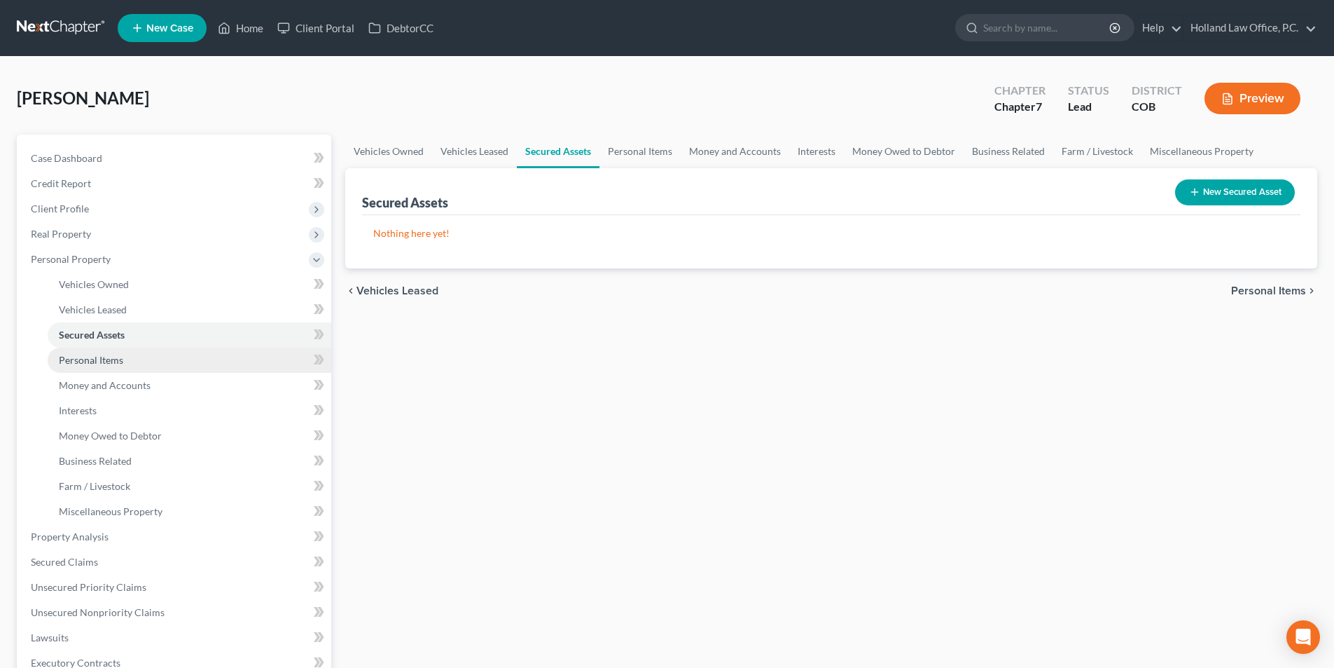
click at [106, 359] on span "Personal Items" at bounding box center [91, 360] width 64 height 12
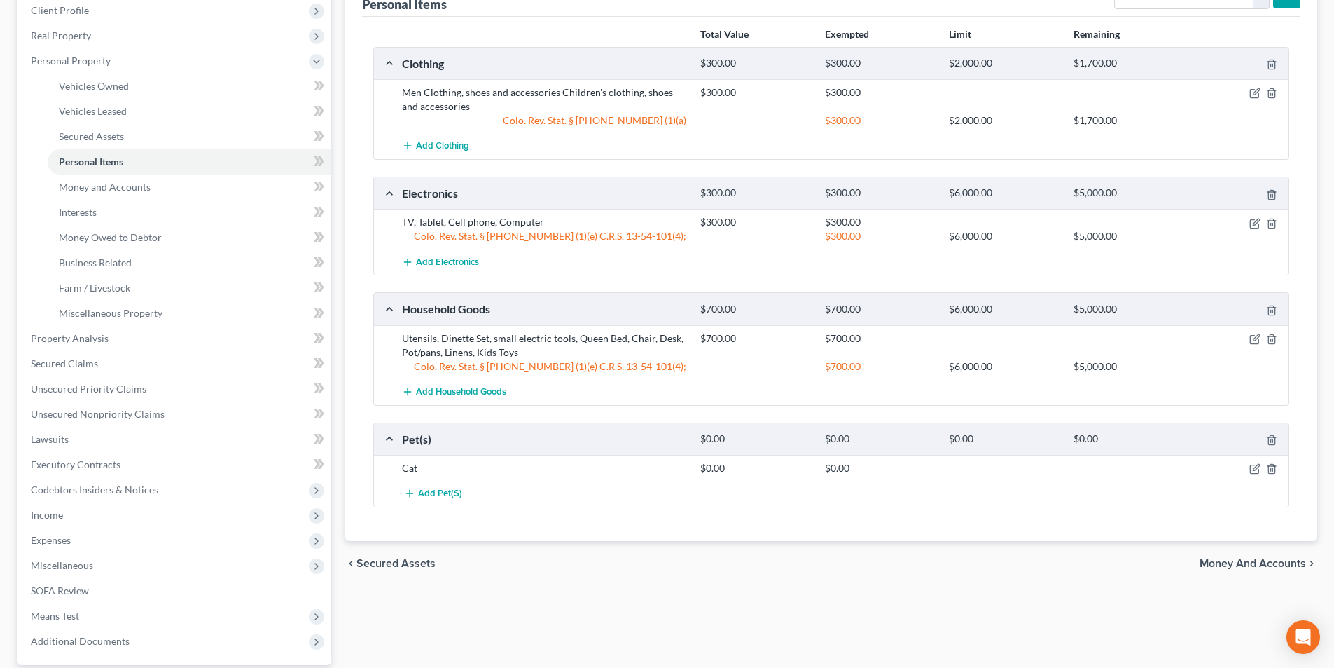
scroll to position [49, 0]
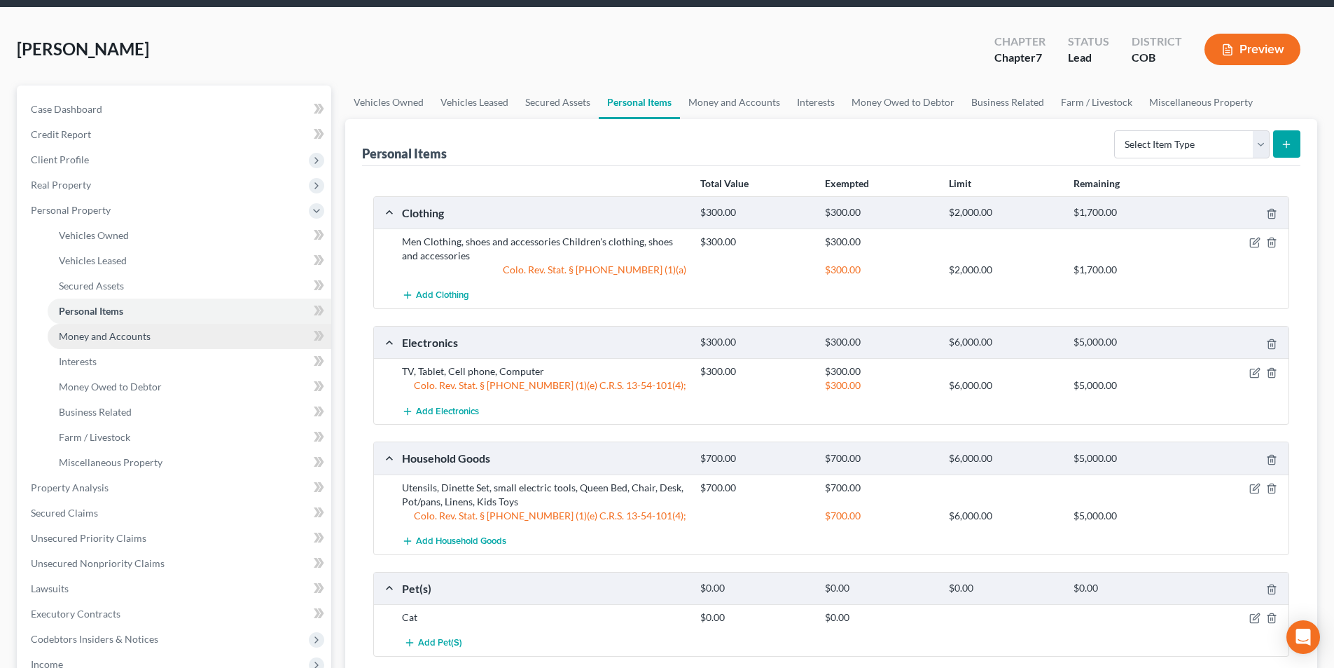
click at [81, 342] on link "Money and Accounts" at bounding box center [190, 336] width 284 height 25
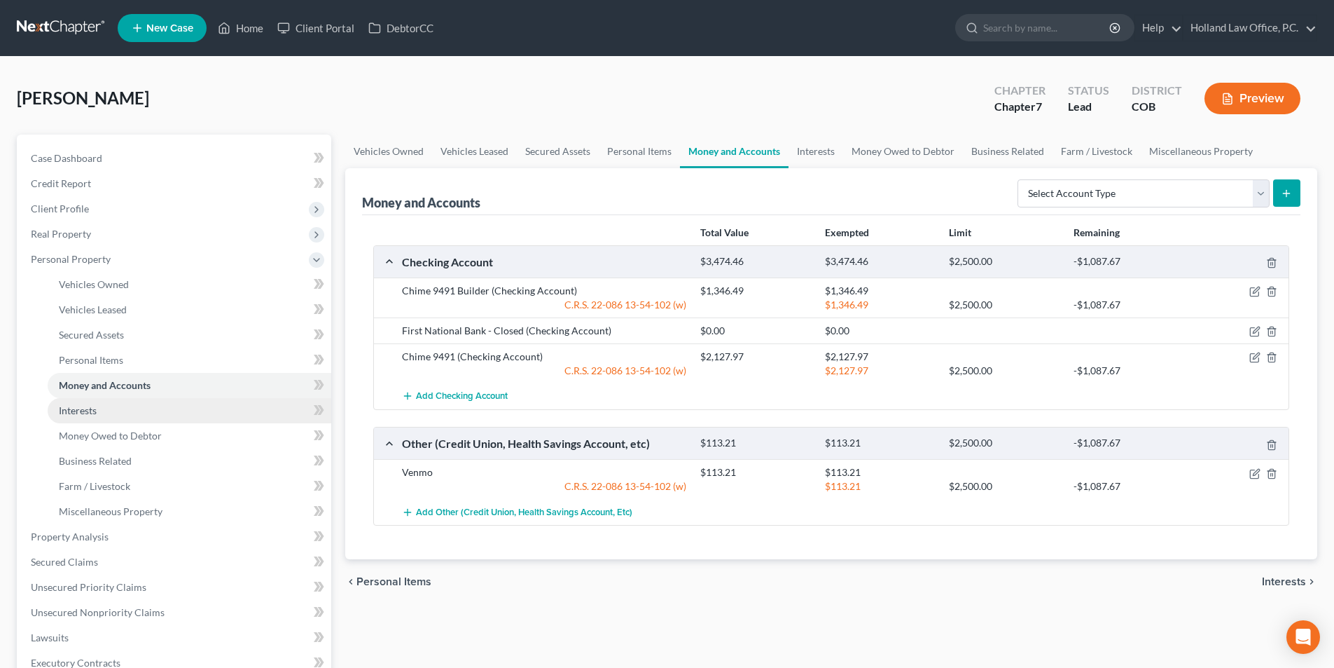
click at [86, 411] on span "Interests" at bounding box center [78, 410] width 38 height 12
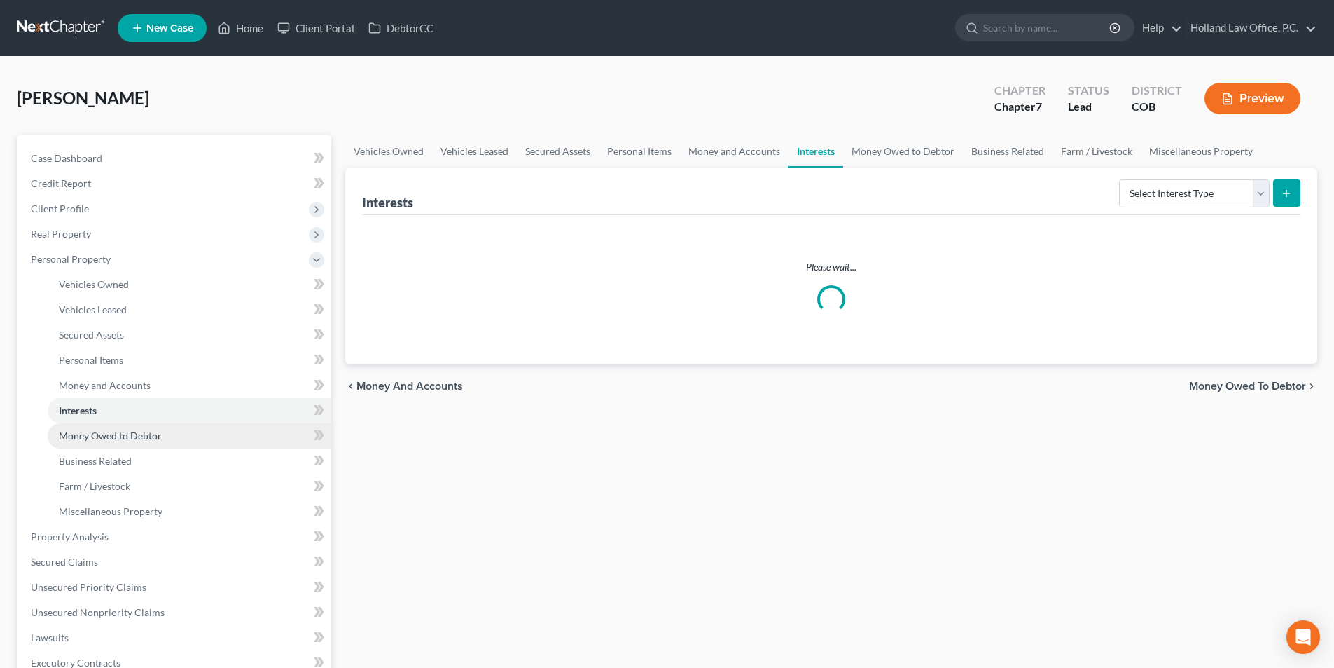
click at [93, 444] on link "Money Owed to Debtor" at bounding box center [190, 435] width 284 height 25
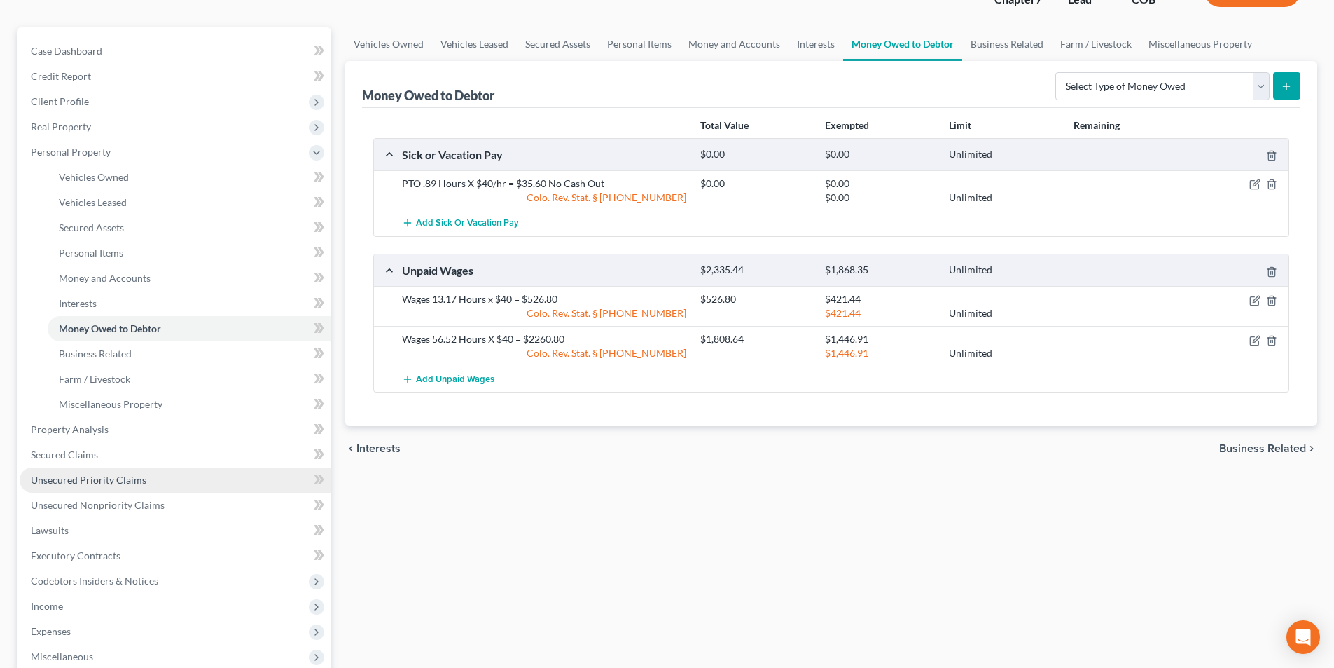
scroll to position [140, 0]
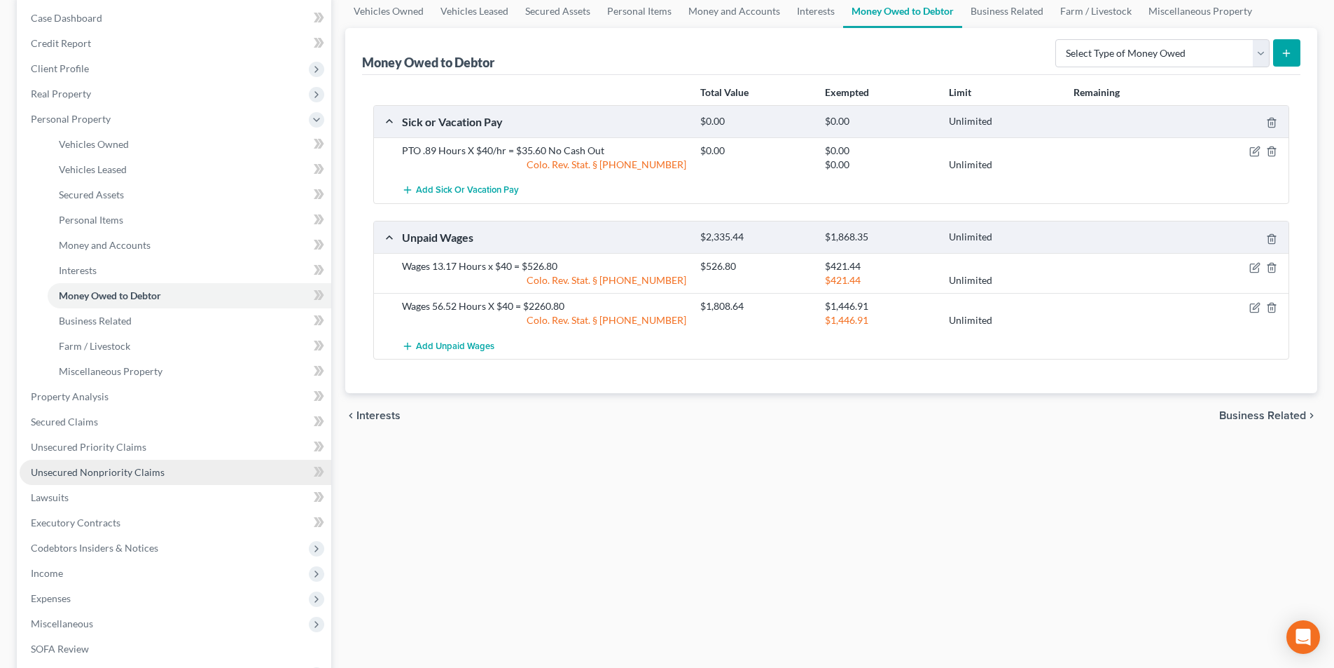
drag, startPoint x: 97, startPoint y: 471, endPoint x: 179, endPoint y: 460, distance: 81.9
click at [99, 471] on span "Unsecured Nonpriority Claims" at bounding box center [98, 472] width 134 height 12
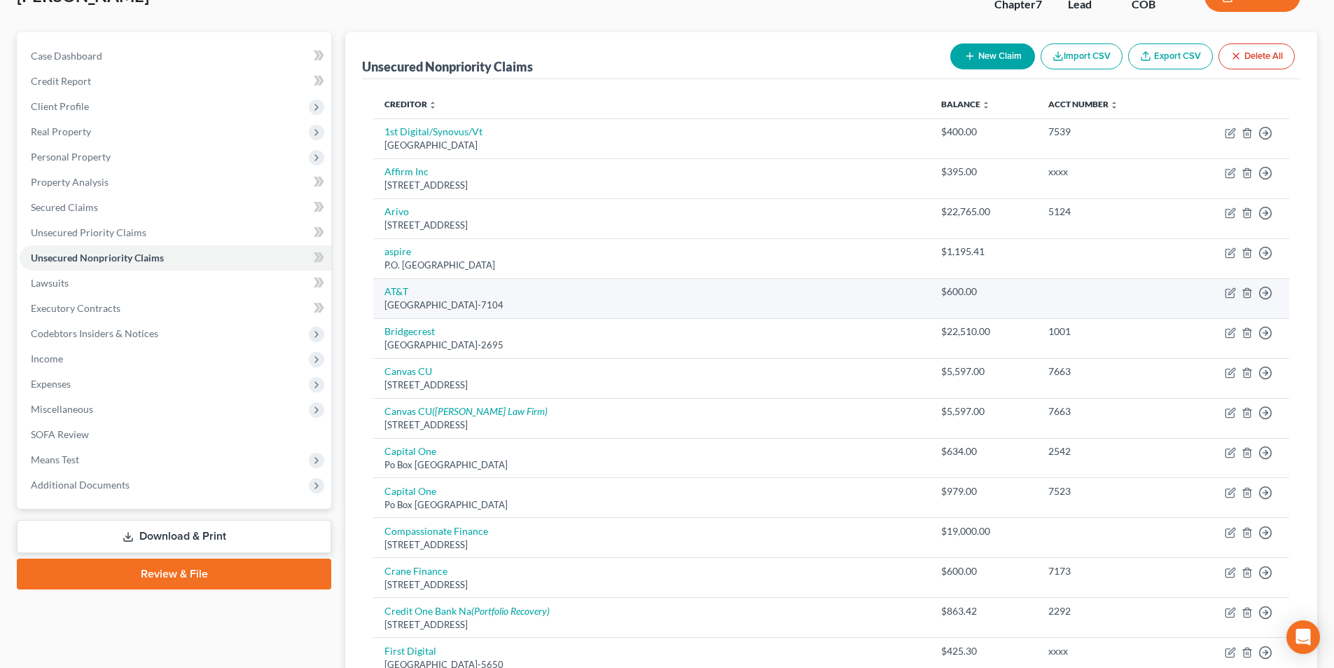
scroll to position [140, 0]
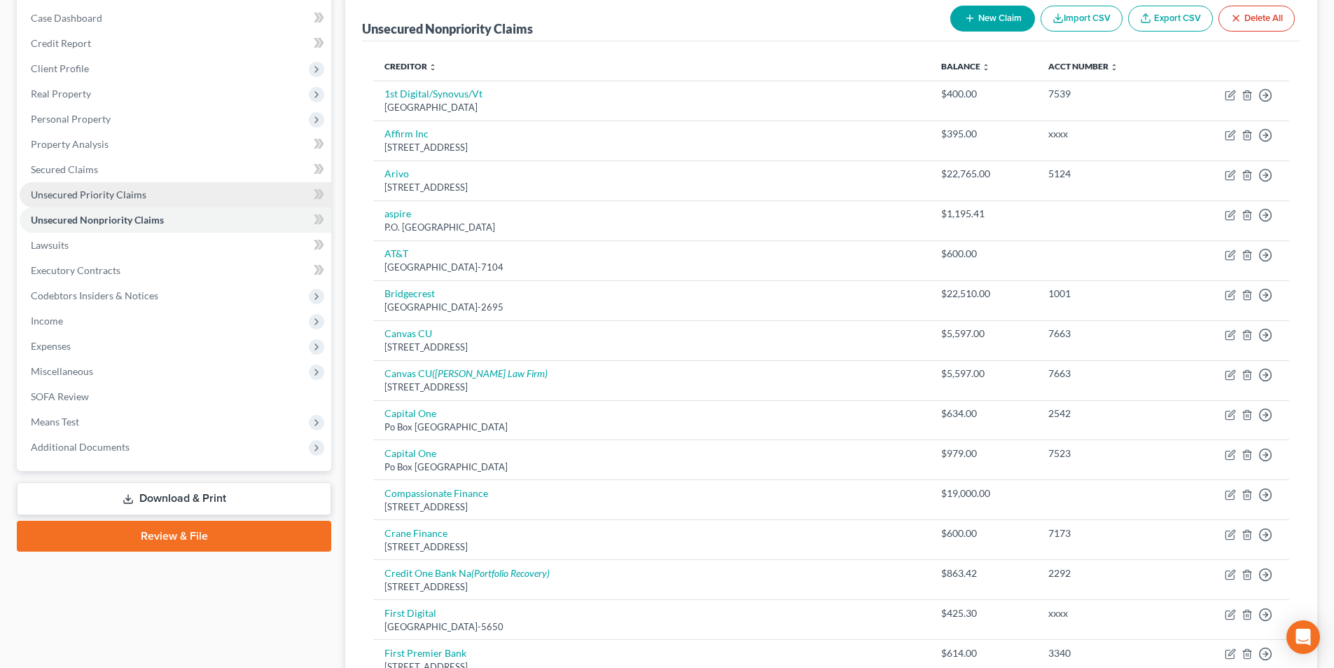
click at [88, 202] on link "Unsecured Priority Claims" at bounding box center [176, 194] width 312 height 25
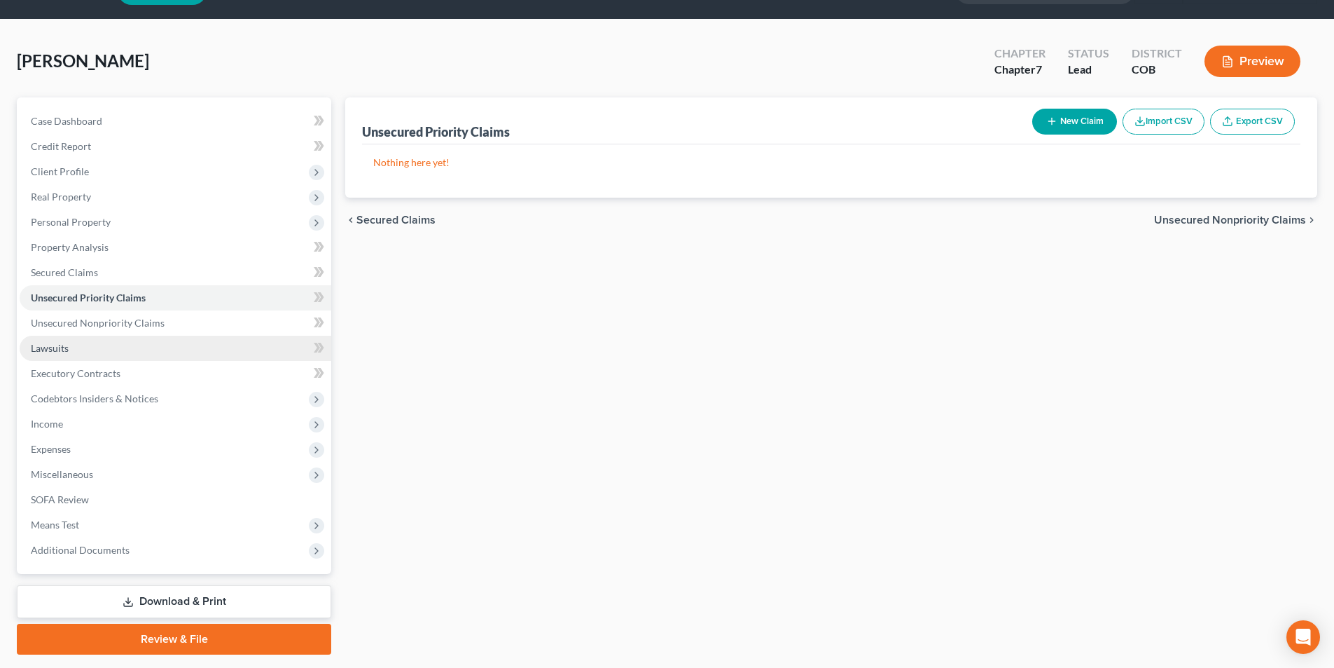
scroll to position [70, 0]
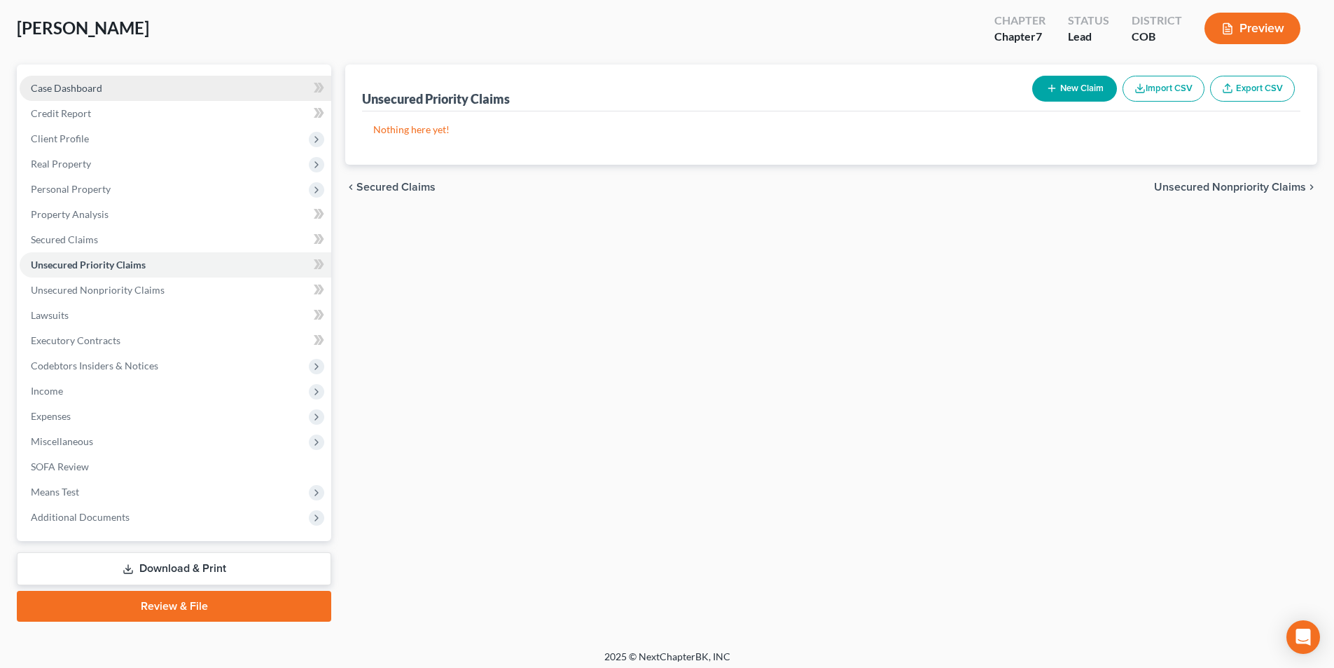
click at [76, 93] on span "Case Dashboard" at bounding box center [66, 88] width 71 height 12
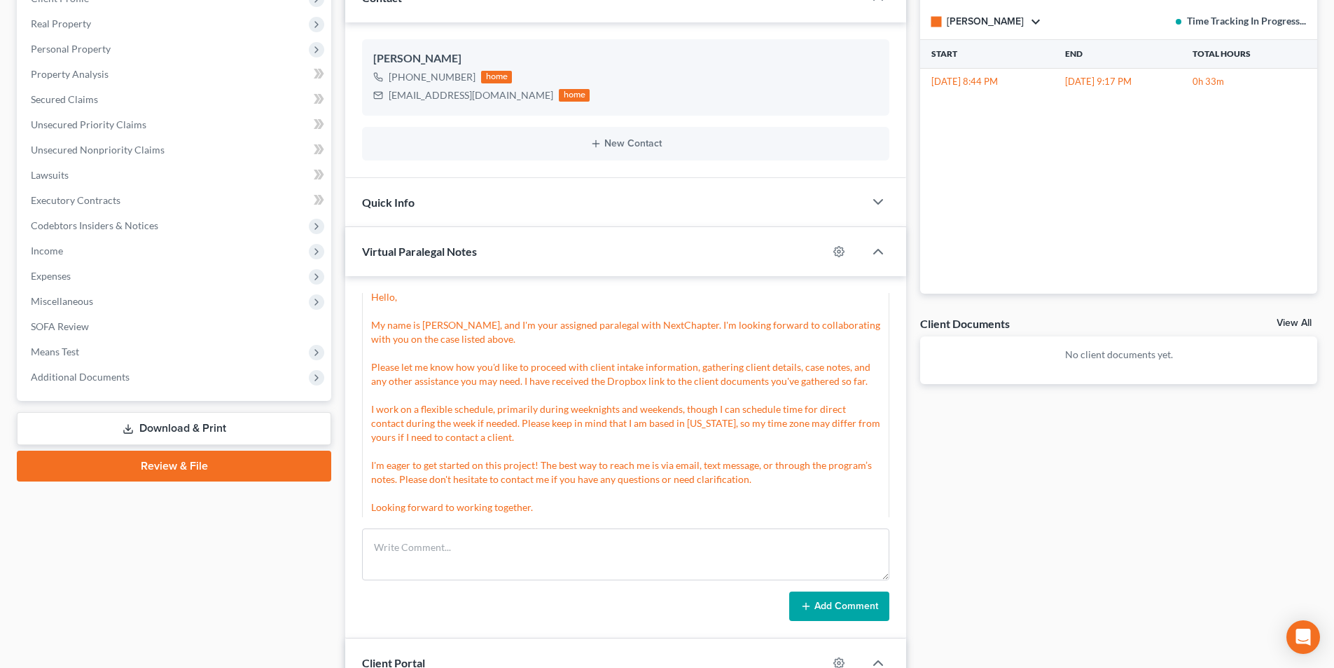
scroll to position [1063, 0]
